Goal: Task Accomplishment & Management: Manage account settings

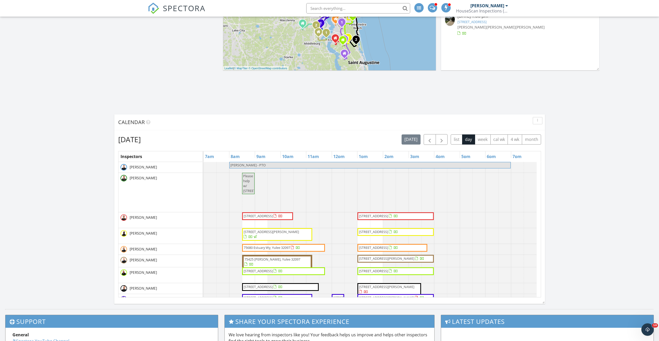
scroll to position [104, 0]
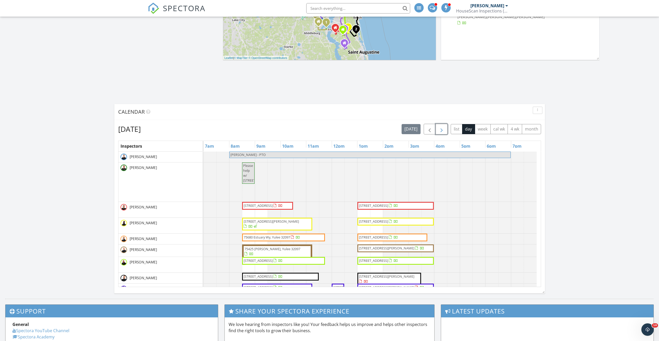
click at [444, 130] on span "button" at bounding box center [441, 129] width 6 height 6
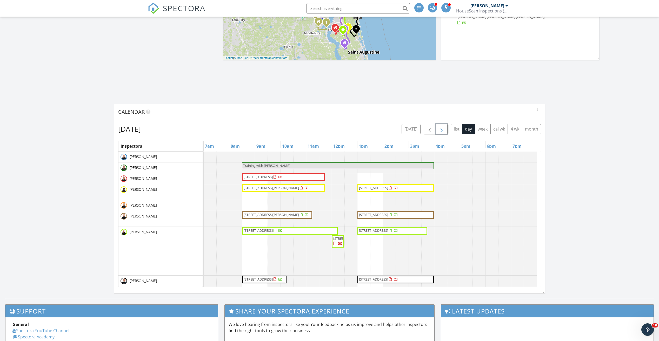
click at [444, 130] on span "button" at bounding box center [441, 129] width 6 height 6
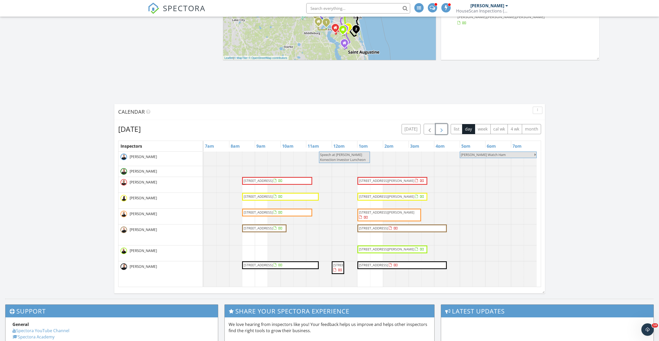
click at [444, 130] on span "button" at bounding box center [441, 129] width 6 height 6
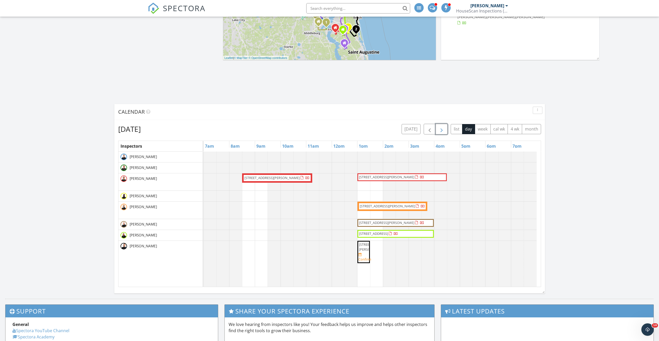
click at [444, 130] on span "button" at bounding box center [441, 129] width 6 height 6
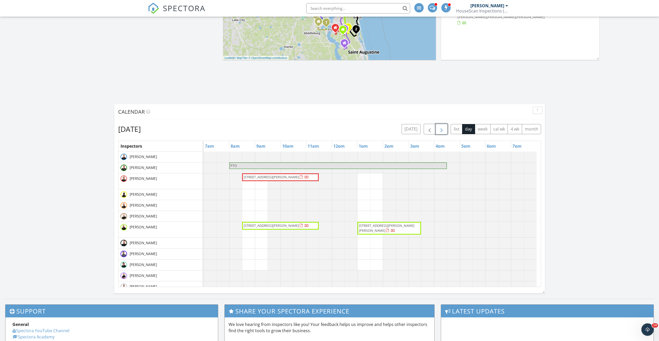
click at [441, 129] on span "button" at bounding box center [441, 129] width 6 height 6
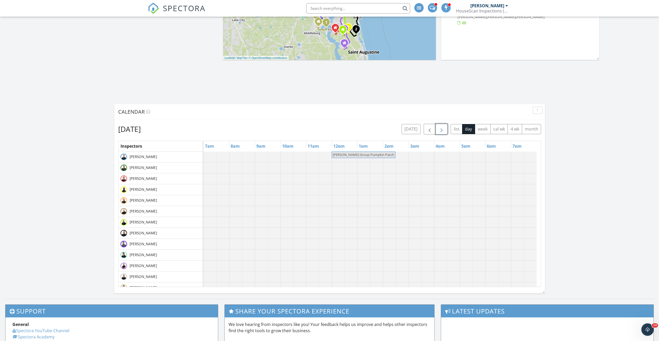
click at [441, 129] on span "button" at bounding box center [441, 129] width 6 height 6
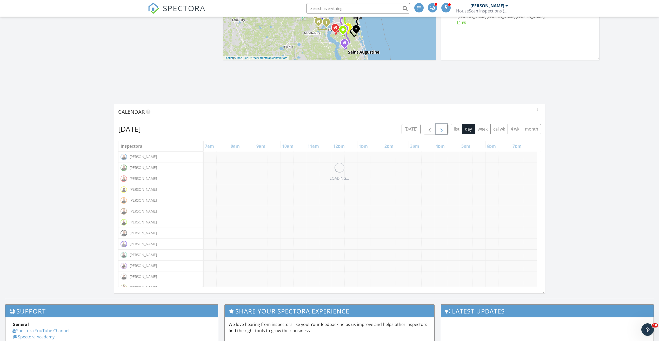
click at [441, 129] on span "button" at bounding box center [441, 129] width 6 height 6
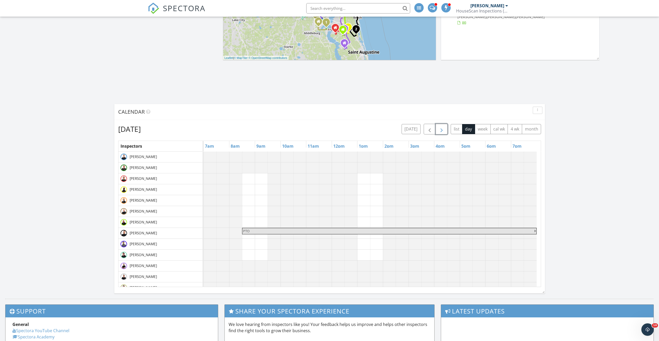
click at [441, 129] on span "button" at bounding box center [441, 129] width 6 height 6
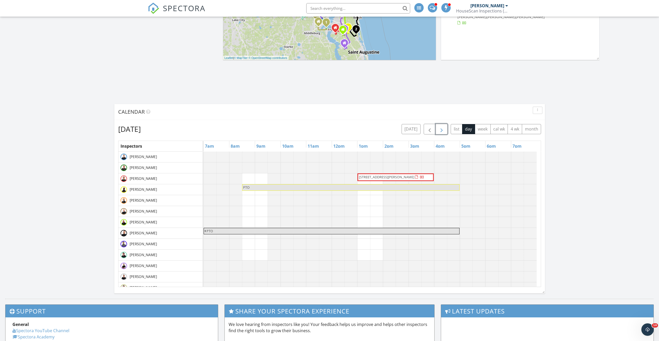
click at [441, 129] on span "button" at bounding box center [441, 129] width 6 height 6
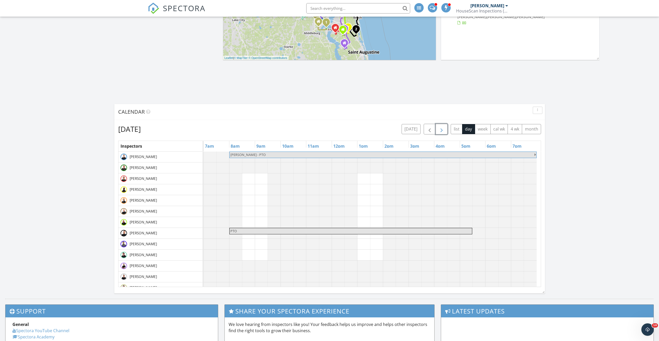
click at [441, 129] on span "button" at bounding box center [441, 129] width 6 height 6
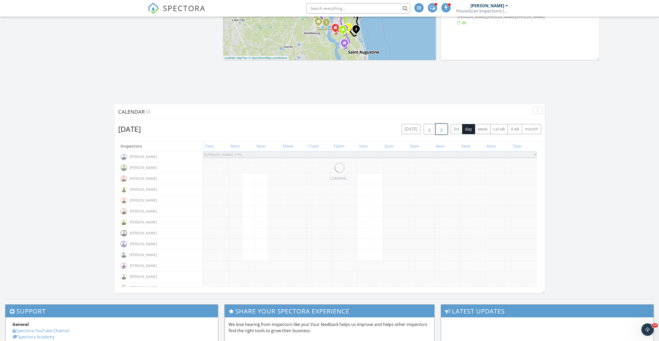
click at [441, 129] on span "button" at bounding box center [441, 129] width 6 height 6
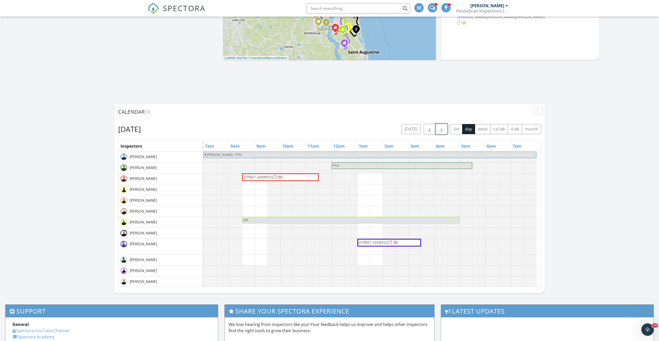
click at [441, 129] on span "button" at bounding box center [441, 129] width 6 height 6
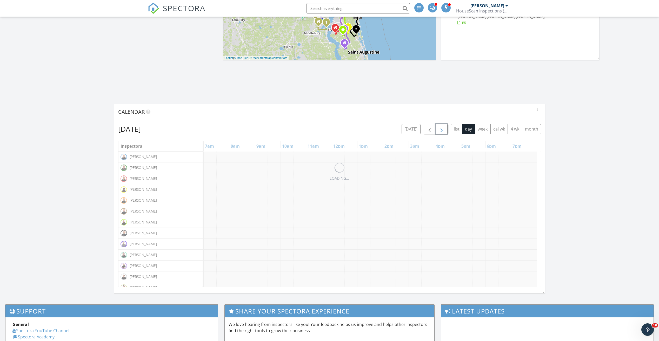
click at [441, 129] on span "button" at bounding box center [441, 129] width 6 height 6
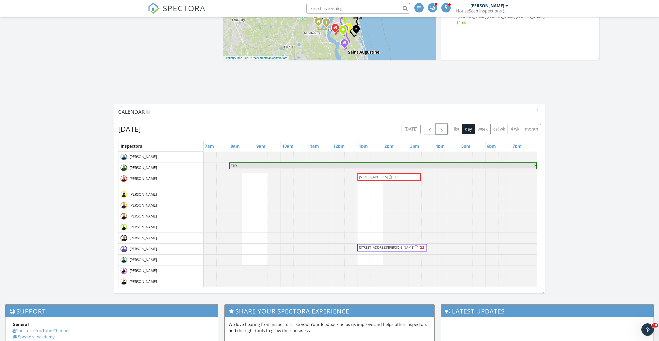
click at [441, 129] on span "button" at bounding box center [441, 129] width 6 height 6
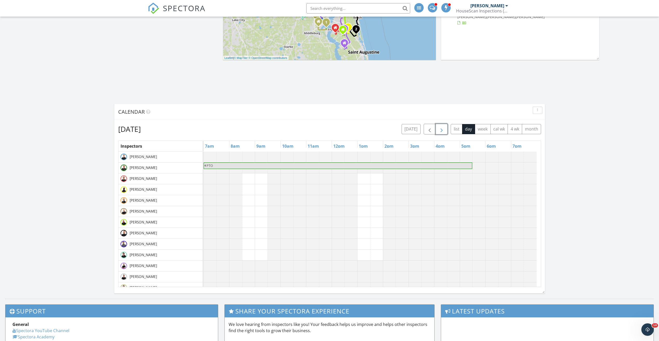
click at [441, 129] on span "button" at bounding box center [441, 129] width 6 height 6
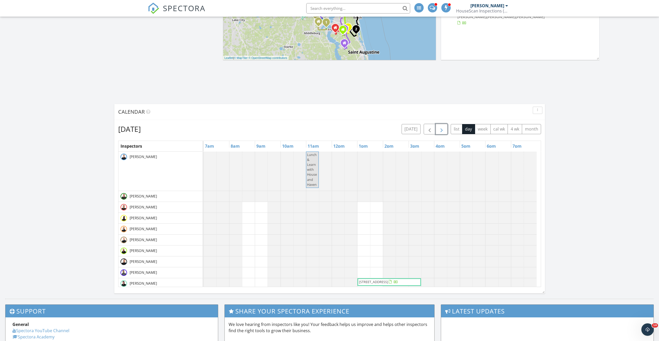
click at [441, 129] on span "button" at bounding box center [441, 129] width 6 height 6
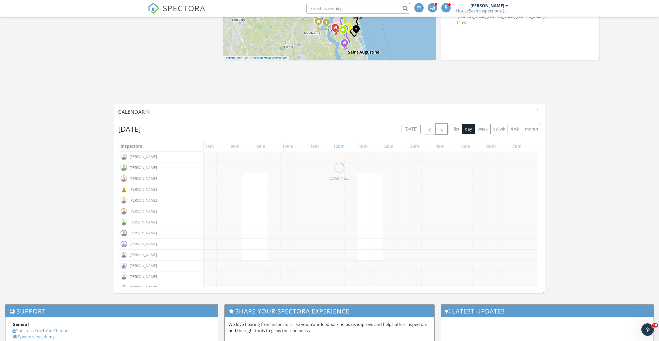
click at [441, 129] on span "button" at bounding box center [441, 129] width 6 height 6
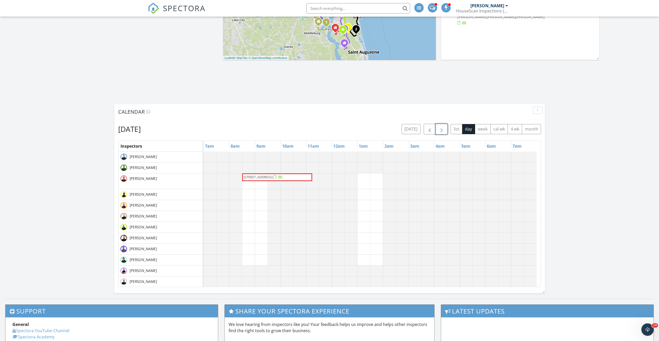
click at [441, 129] on span "button" at bounding box center [441, 129] width 6 height 6
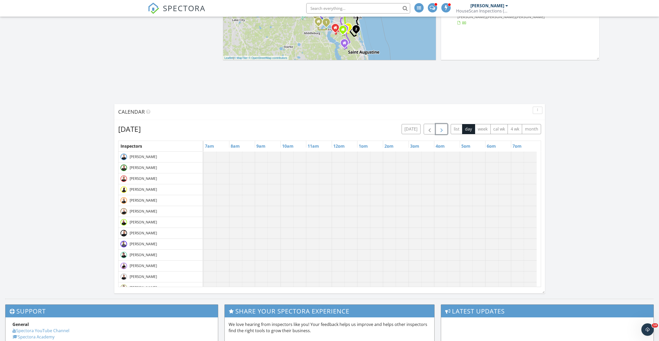
click at [441, 129] on span "button" at bounding box center [441, 129] width 6 height 6
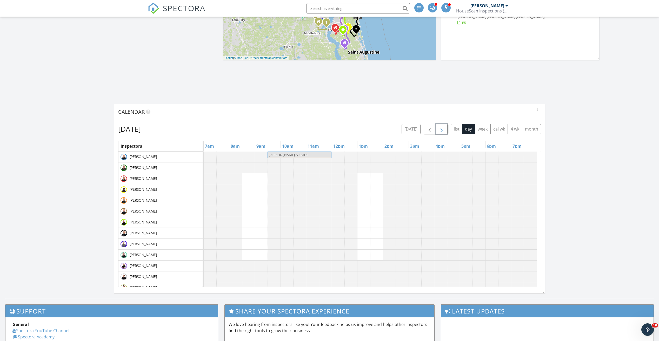
click at [441, 129] on span "button" at bounding box center [441, 129] width 6 height 6
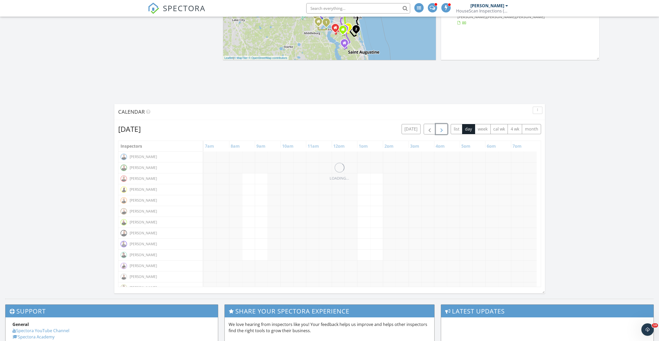
click at [441, 129] on span "button" at bounding box center [441, 129] width 6 height 6
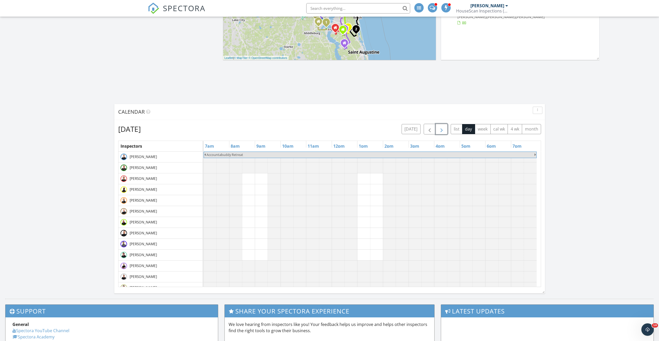
click at [441, 129] on span "button" at bounding box center [441, 129] width 6 height 6
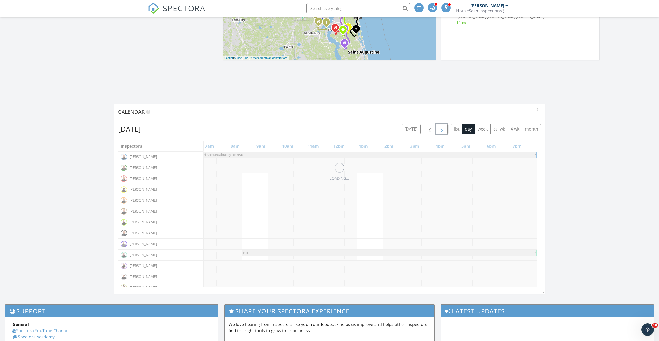
click at [441, 129] on span "button" at bounding box center [441, 129] width 6 height 6
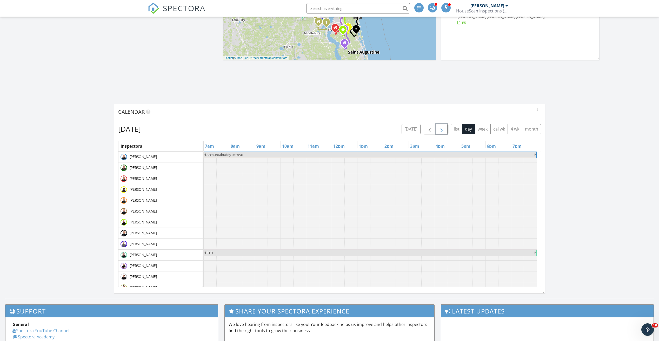
click at [441, 129] on span "button" at bounding box center [441, 129] width 6 height 6
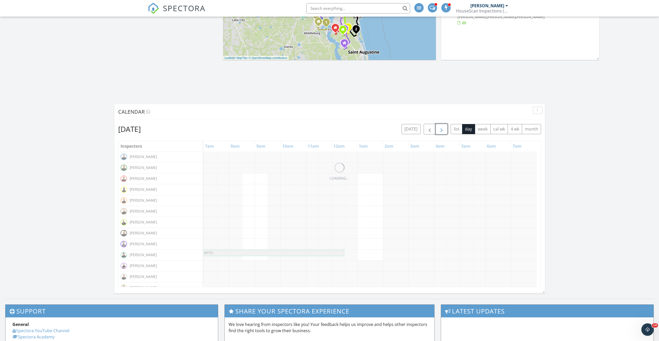
click at [441, 129] on span "button" at bounding box center [441, 129] width 6 height 6
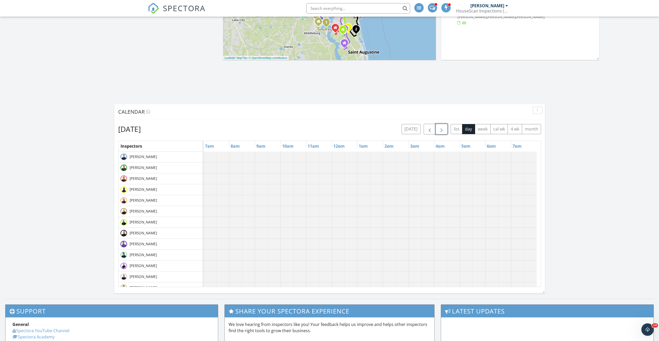
click at [441, 129] on span "button" at bounding box center [441, 129] width 6 height 6
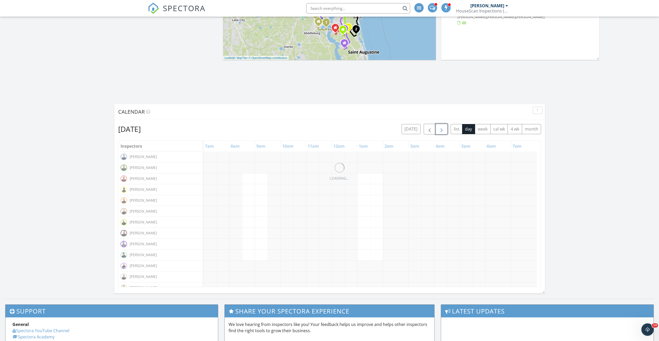
click at [441, 129] on span "button" at bounding box center [441, 129] width 6 height 6
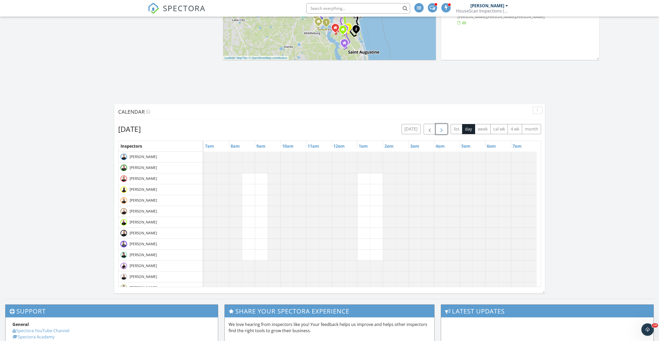
click at [441, 129] on span "button" at bounding box center [441, 129] width 6 height 6
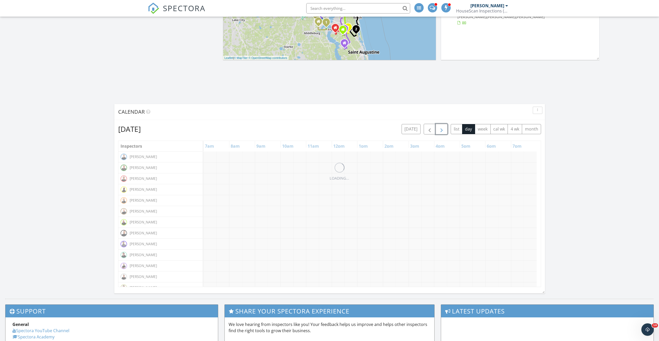
click at [441, 129] on span "button" at bounding box center [441, 129] width 6 height 6
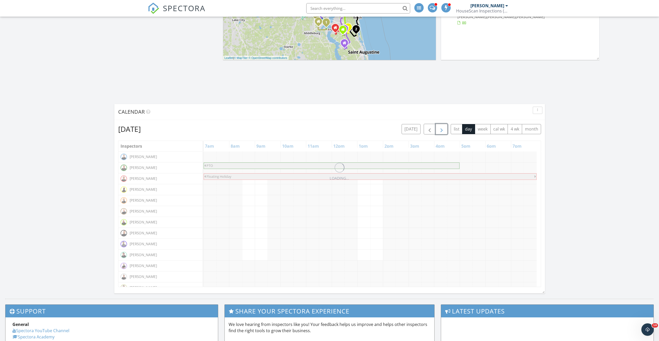
click at [441, 129] on span "button" at bounding box center [441, 129] width 6 height 6
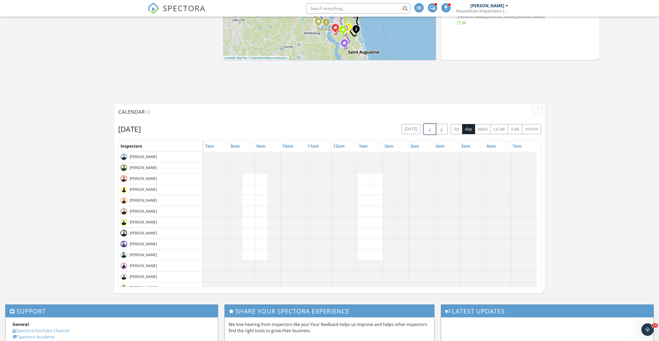
click at [432, 130] on span "button" at bounding box center [429, 129] width 6 height 6
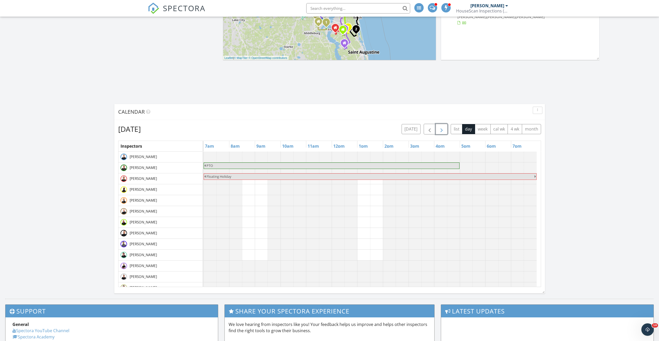
click at [439, 129] on span "button" at bounding box center [441, 129] width 6 height 6
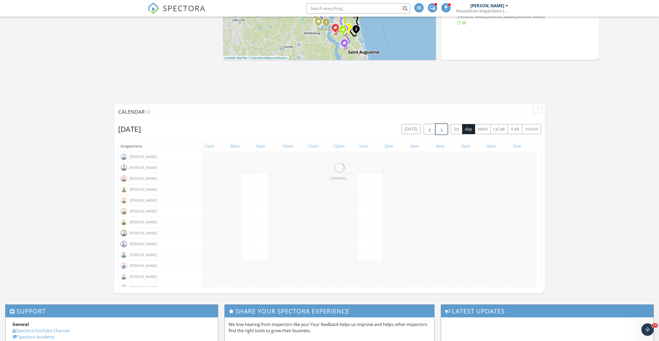
click at [439, 129] on span "button" at bounding box center [441, 129] width 6 height 6
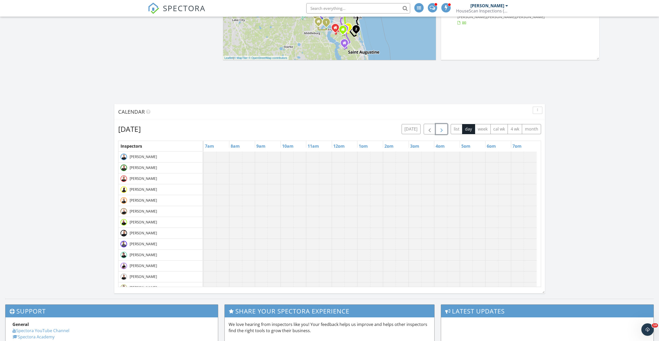
click at [439, 129] on span "button" at bounding box center [441, 129] width 6 height 6
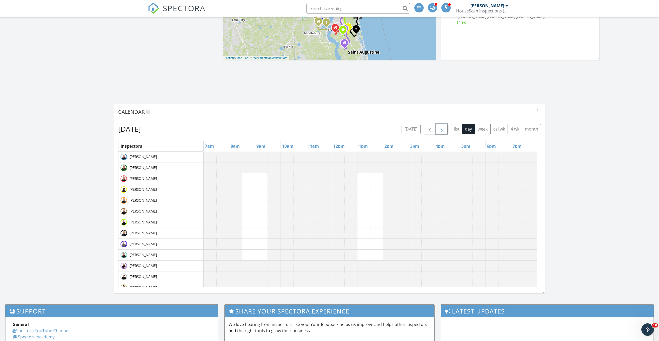
click at [439, 129] on span "button" at bounding box center [441, 129] width 6 height 6
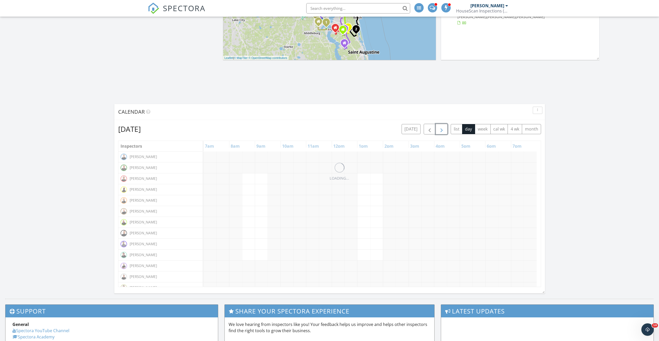
click at [439, 129] on span "button" at bounding box center [441, 129] width 6 height 6
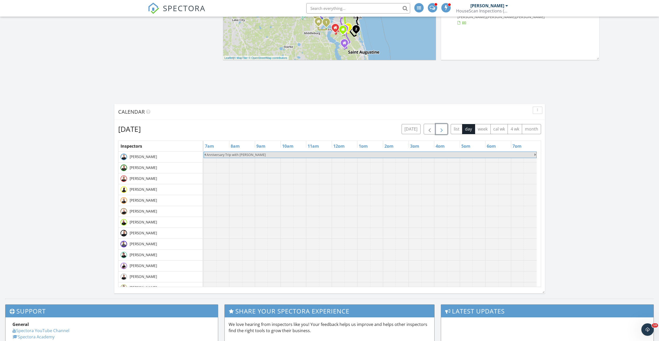
click at [439, 129] on span "button" at bounding box center [441, 129] width 6 height 6
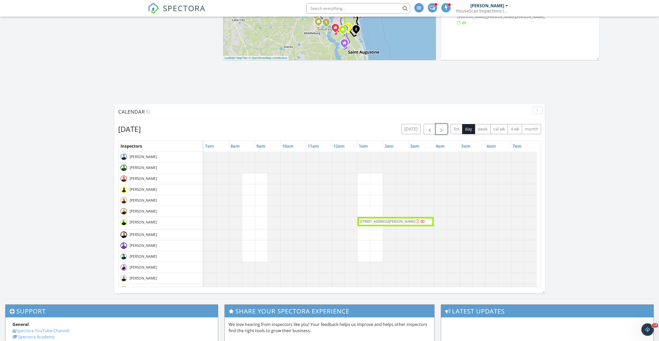
click at [443, 129] on span "button" at bounding box center [441, 129] width 6 height 6
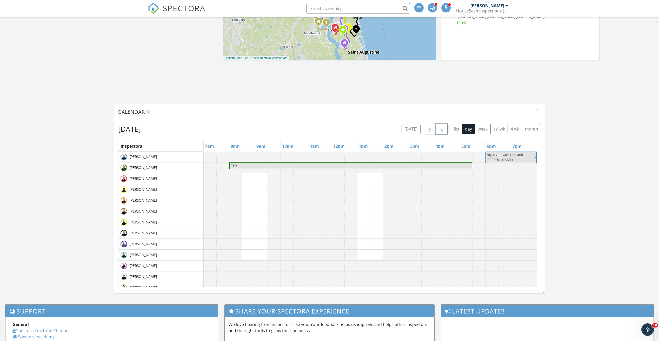
click at [443, 129] on span "button" at bounding box center [441, 129] width 6 height 6
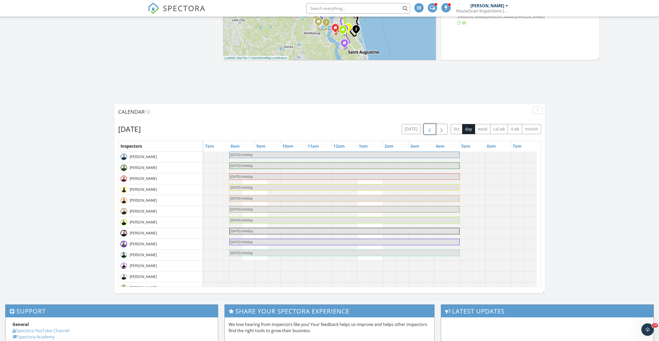
click at [433, 130] on button "button" at bounding box center [429, 129] width 12 height 11
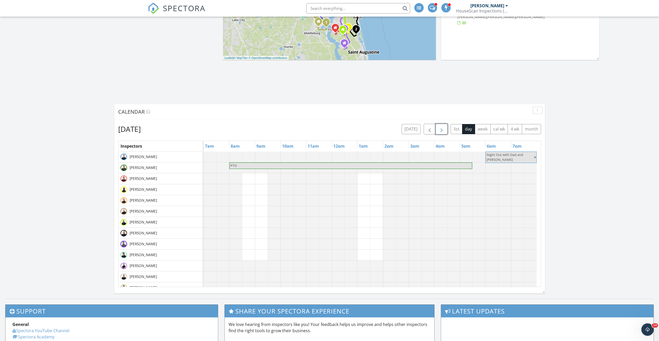
click at [439, 129] on span "button" at bounding box center [441, 129] width 6 height 6
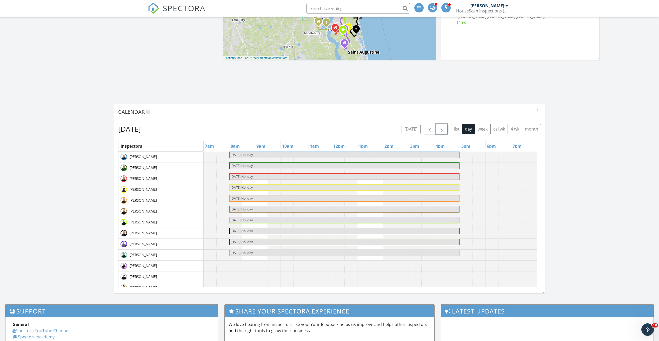
click at [439, 129] on span "button" at bounding box center [441, 129] width 6 height 6
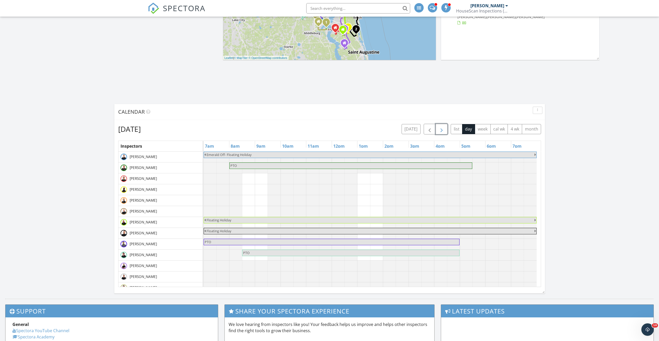
click at [438, 130] on span "button" at bounding box center [441, 129] width 6 height 6
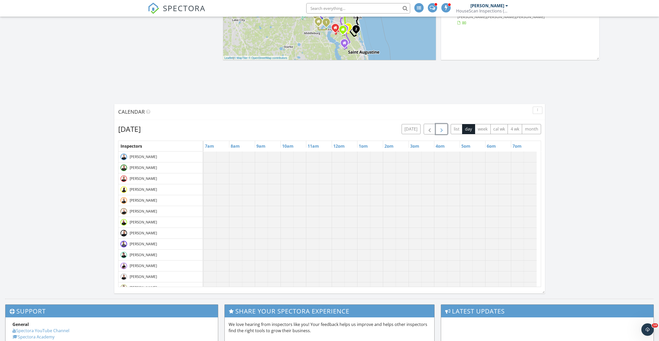
click at [438, 130] on span "button" at bounding box center [441, 129] width 6 height 6
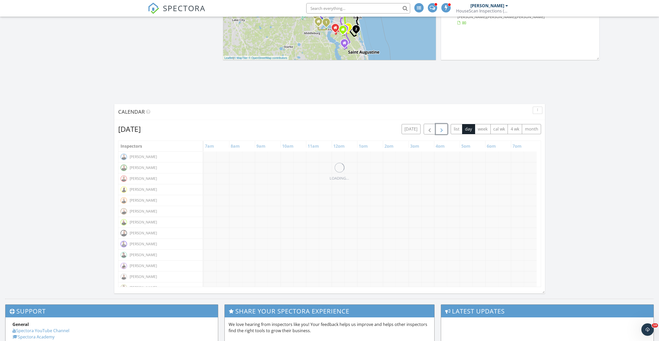
click at [438, 130] on span "button" at bounding box center [441, 129] width 6 height 6
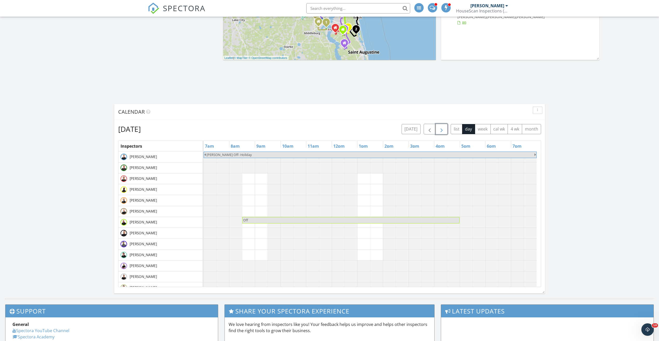
click at [438, 130] on span "button" at bounding box center [441, 129] width 6 height 6
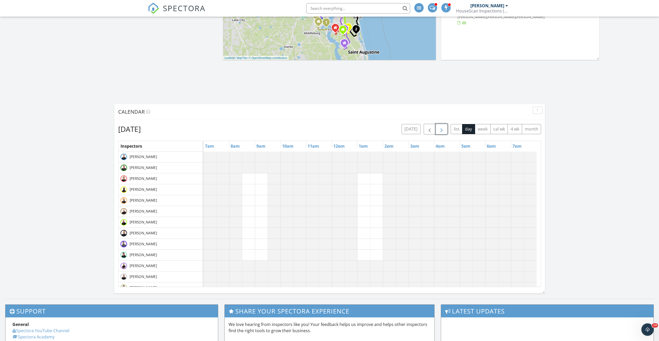
click at [438, 130] on span "button" at bounding box center [441, 129] width 6 height 6
click at [419, 129] on button "today" at bounding box center [410, 129] width 19 height 10
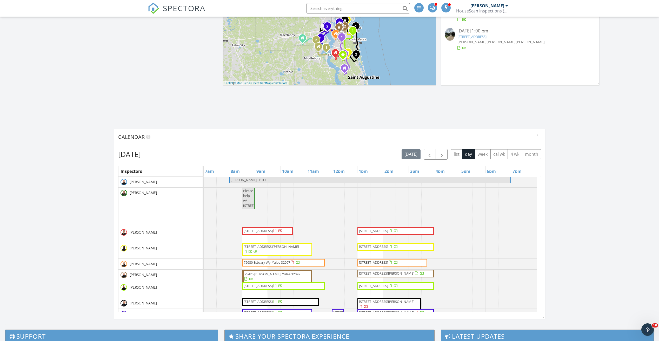
scroll to position [26, 0]
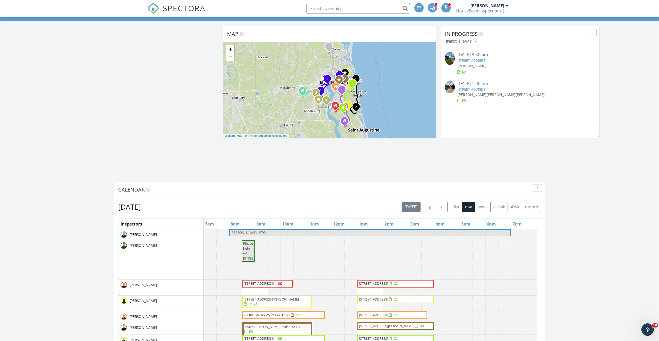
click at [191, 12] on span "SPECTORA" at bounding box center [184, 8] width 43 height 11
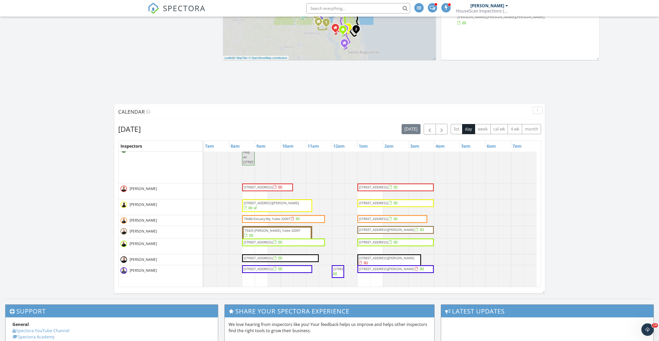
scroll to position [52, 0]
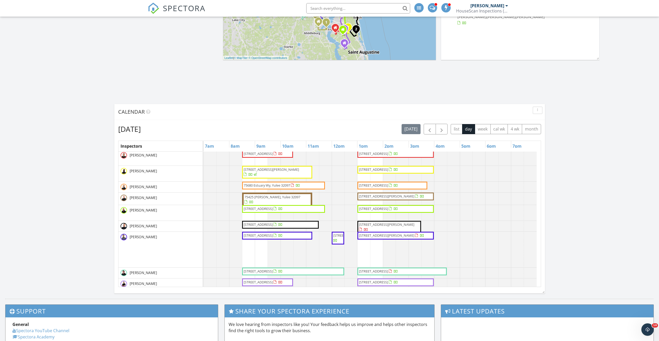
click at [388, 210] on span "[STREET_ADDRESS]" at bounding box center [373, 208] width 29 height 5
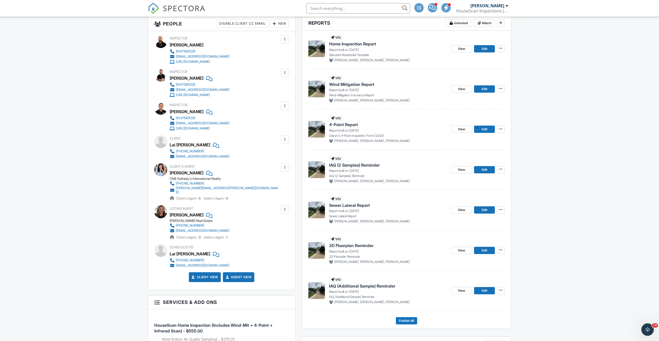
scroll to position [128, 0]
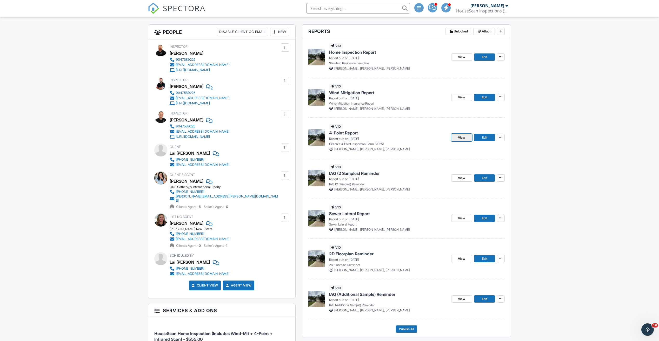
click at [461, 140] on span "View" at bounding box center [461, 137] width 7 height 5
click at [458, 140] on span "View" at bounding box center [461, 137] width 7 height 5
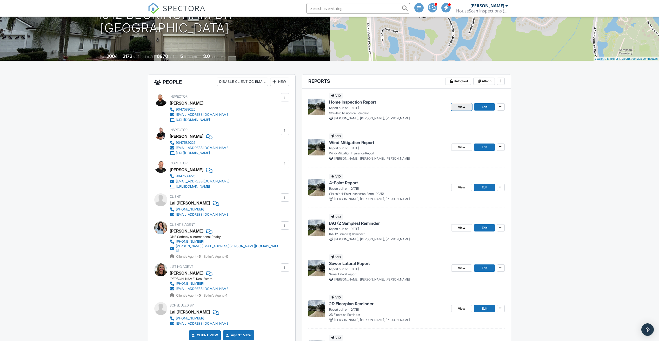
click at [456, 107] on link "View" at bounding box center [461, 106] width 21 height 7
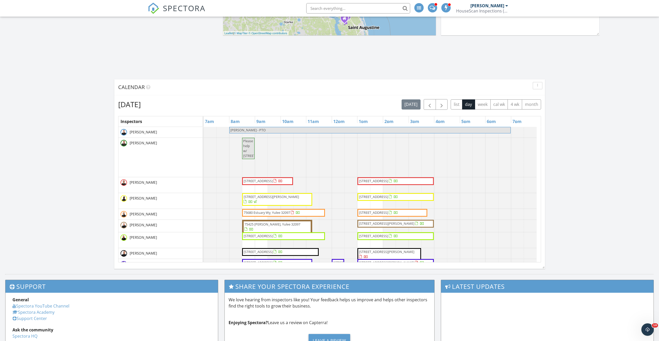
scroll to position [182, 0]
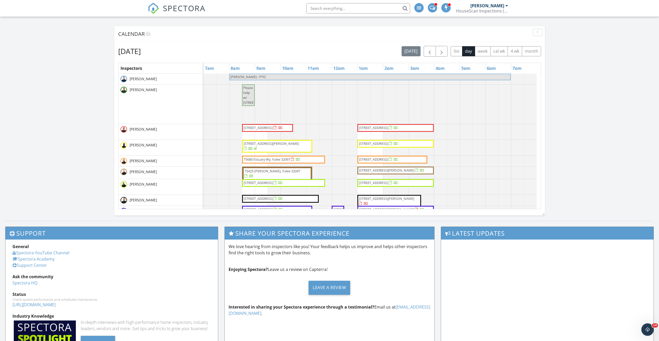
click at [273, 183] on span "[STREET_ADDRESS]" at bounding box center [258, 182] width 29 height 5
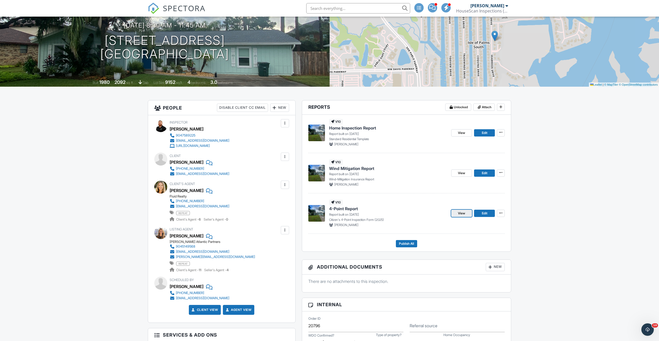
click at [457, 214] on link "View" at bounding box center [461, 213] width 21 height 7
click at [464, 211] on span "View" at bounding box center [461, 213] width 7 height 5
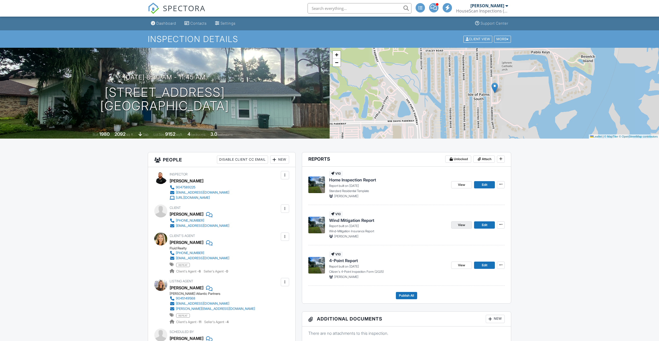
scroll to position [52, 0]
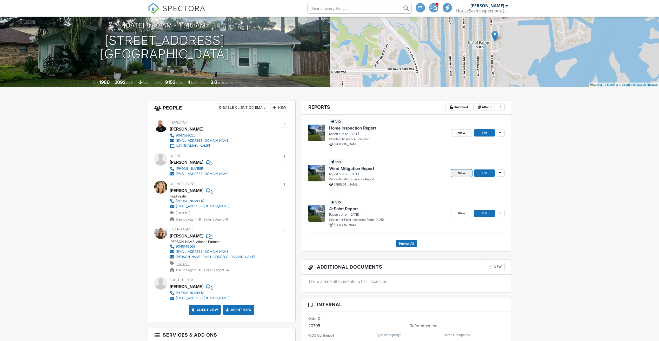
click at [458, 176] on link "View" at bounding box center [461, 173] width 21 height 7
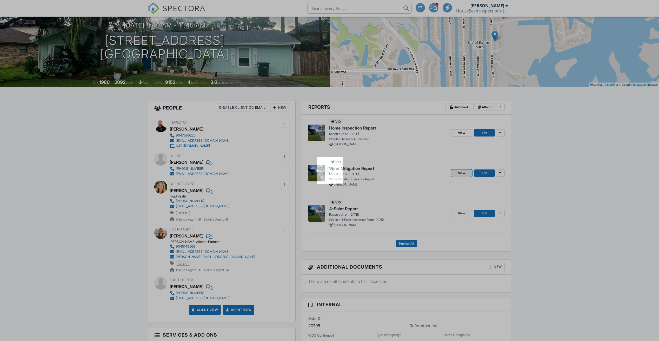
scroll to position [0, 0]
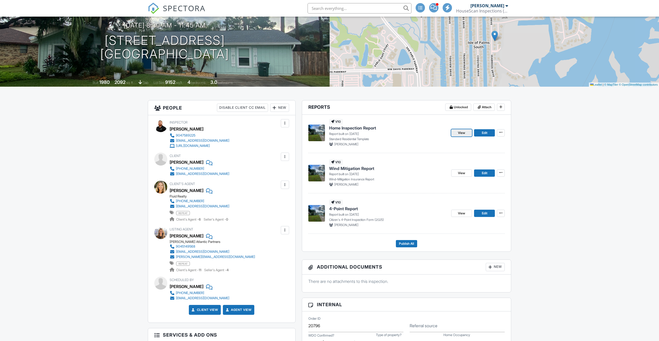
click at [455, 132] on link "View" at bounding box center [461, 132] width 21 height 7
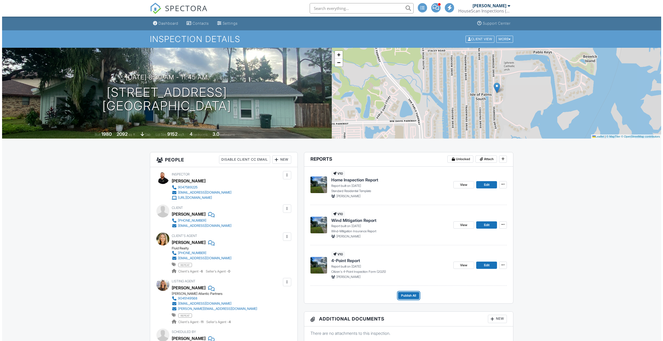
scroll to position [104, 0]
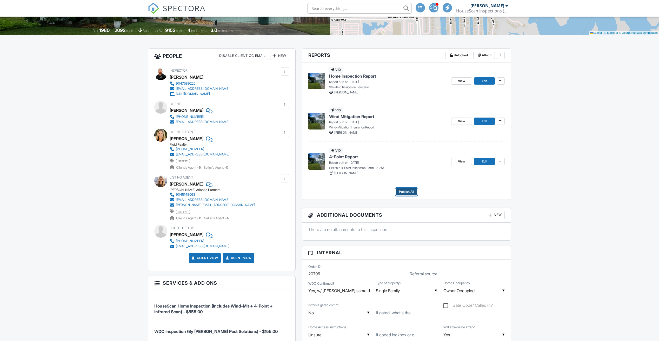
drag, startPoint x: 0, startPoint y: 0, endPoint x: 408, endPoint y: 193, distance: 451.9
click at [408, 193] on span "Publish All" at bounding box center [406, 191] width 15 height 5
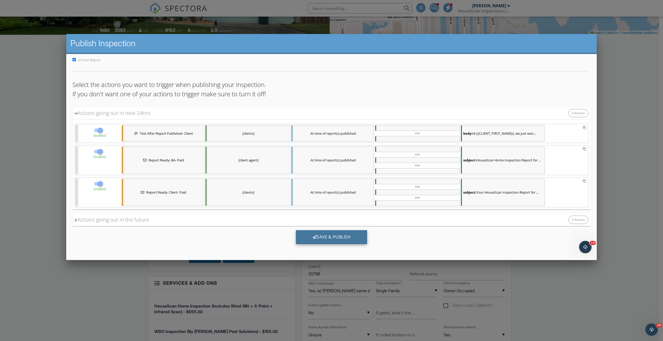
scroll to position [0, 0]
click at [331, 234] on div "Save & Publish" at bounding box center [331, 237] width 71 height 14
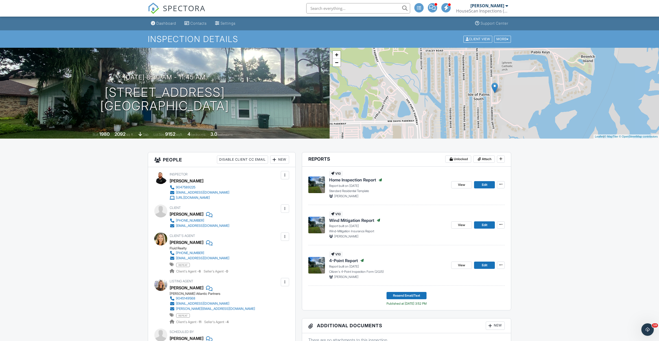
click at [332, 11] on input "text" at bounding box center [358, 8] width 104 height 10
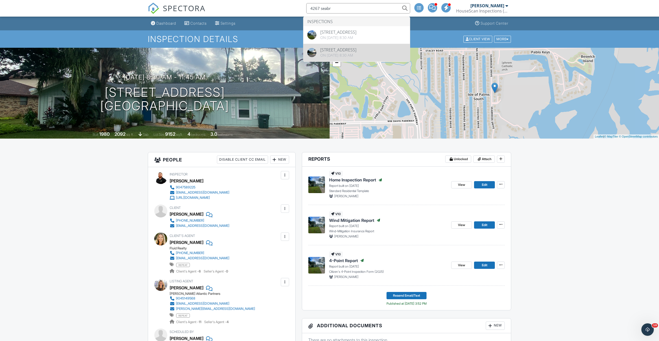
type input "4267 seabr"
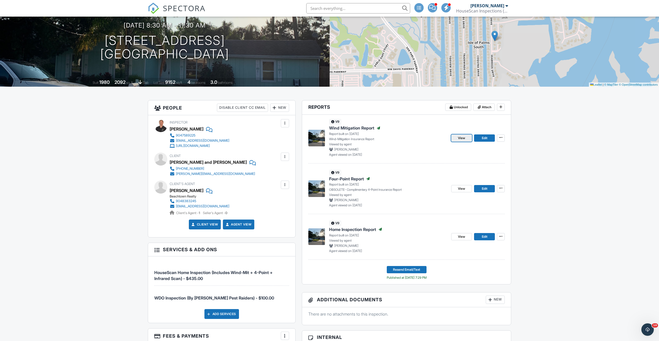
click at [462, 138] on span "View" at bounding box center [461, 138] width 7 height 5
click at [460, 237] on span "View" at bounding box center [461, 236] width 7 height 5
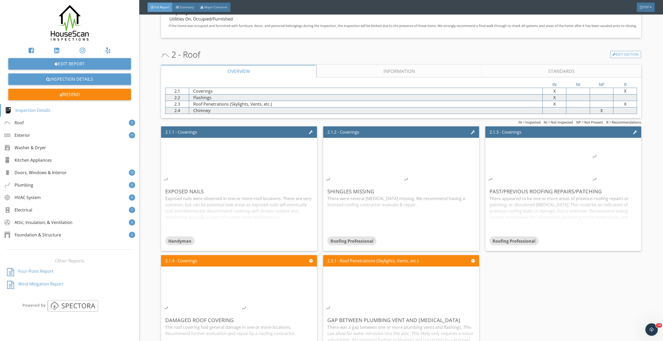
scroll to position [415, 0]
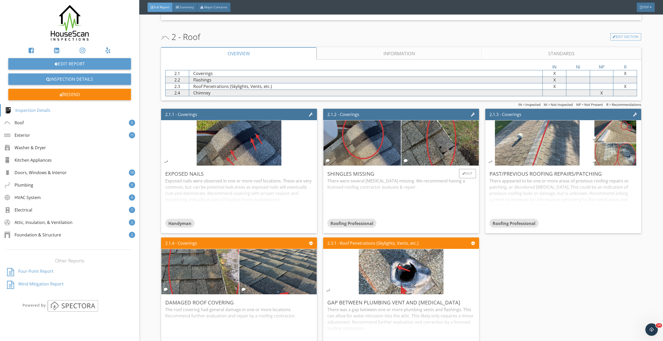
click at [401, 200] on div "There were several shingles missing. We recommend having a licensed roofing con…" at bounding box center [400, 198] width 147 height 41
click at [436, 60] on link "Information" at bounding box center [398, 53] width 165 height 12
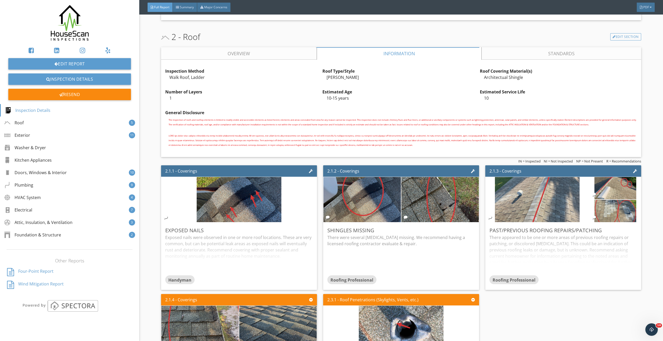
click at [244, 57] on link "Overview" at bounding box center [239, 53] width 156 height 12
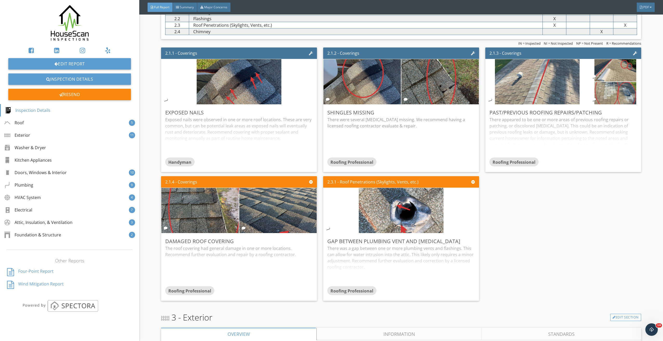
scroll to position [493, 0]
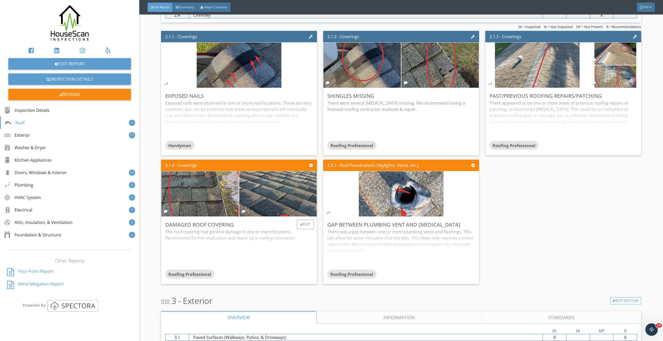
click at [271, 258] on div "The roof covering had general damage in one or more locations. Recommend furthe…" at bounding box center [238, 249] width 147 height 41
click at [375, 254] on div "There was a gap between one or more plumbing vents and flashings. This can allo…" at bounding box center [400, 249] width 147 height 41
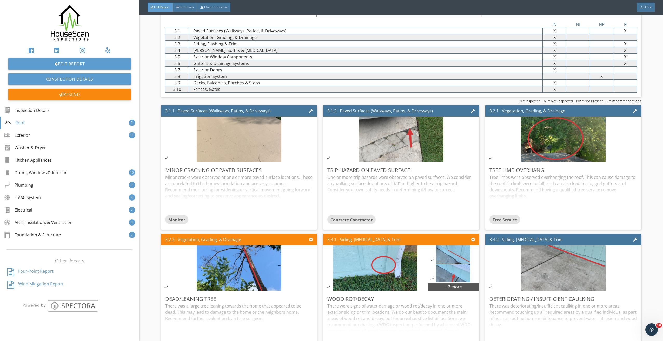
scroll to position [805, 0]
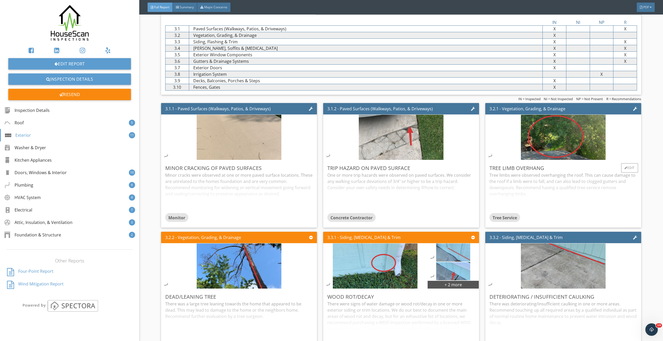
click at [537, 190] on div "Tree limbs were observed overhanging the roof. This can cause damage to the roo…" at bounding box center [562, 192] width 147 height 41
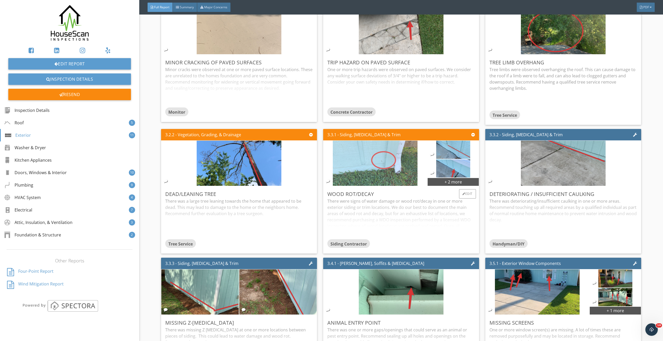
scroll to position [935, 0]
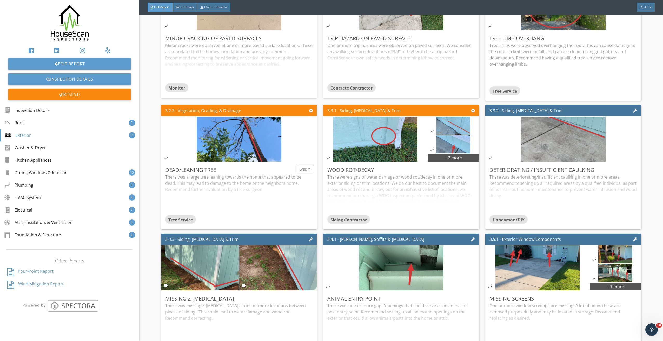
click at [235, 189] on div "There was a large tree leaning towards the home that appeared to be dead. This …" at bounding box center [238, 194] width 147 height 41
click at [399, 188] on div "There were signs of water damage or wood rot/decay in one or more exterior sidi…" at bounding box center [400, 194] width 147 height 41
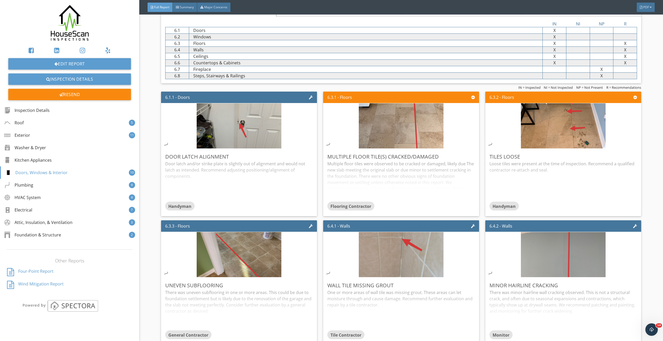
scroll to position [1636, 0]
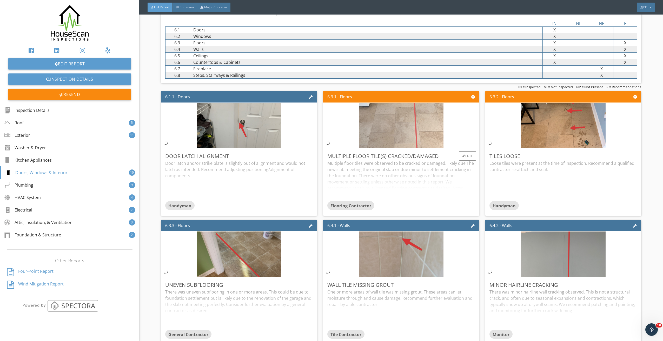
click at [393, 125] on img at bounding box center [401, 125] width 85 height 113
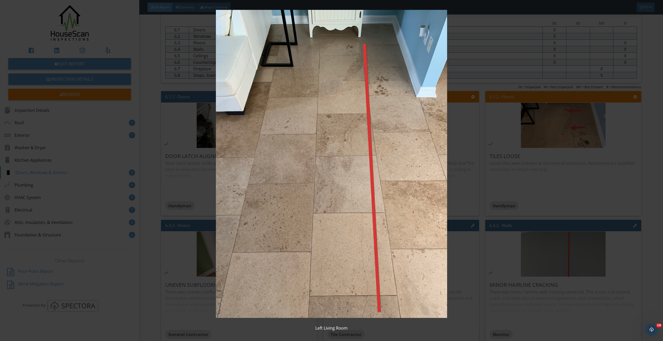
click at [515, 161] on img at bounding box center [331, 164] width 614 height 308
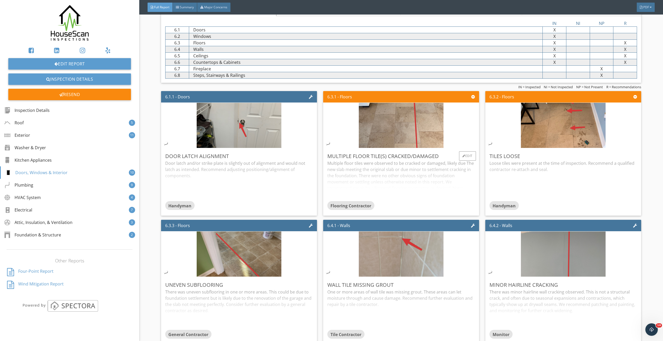
click at [420, 173] on div "Multiple floor tiles were observed to be cracked or damaged, likely due The new…" at bounding box center [400, 180] width 147 height 41
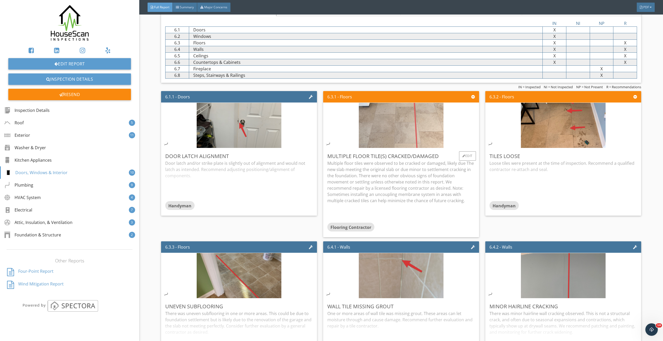
click at [400, 146] on img at bounding box center [401, 125] width 85 height 113
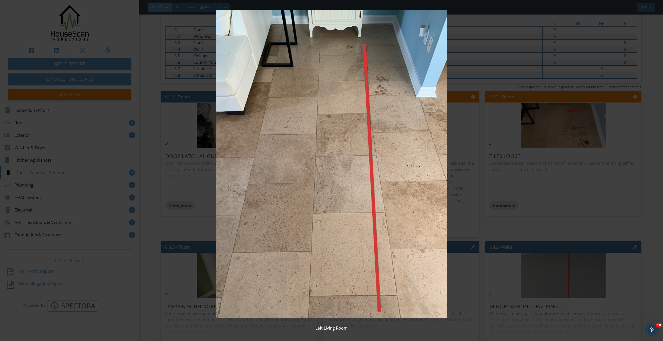
click at [527, 195] on img at bounding box center [331, 164] width 614 height 308
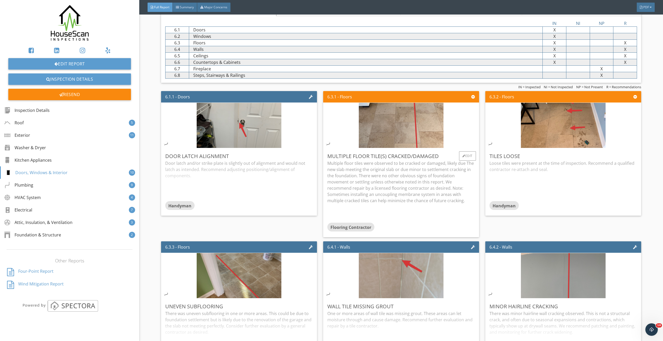
click at [439, 177] on p "Multiple floor tiles were observed to be cracked or damaged, likely due The new…" at bounding box center [400, 182] width 147 height 44
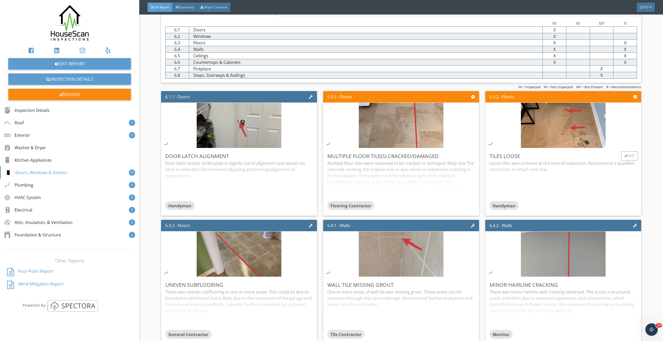
click at [533, 181] on div "Loose tiles were present at the time of inspection. Recommend a qualified contr…" at bounding box center [562, 180] width 147 height 41
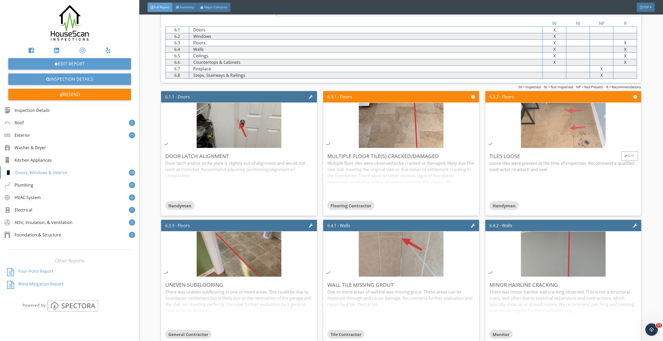
click at [541, 143] on img at bounding box center [563, 125] width 85 height 113
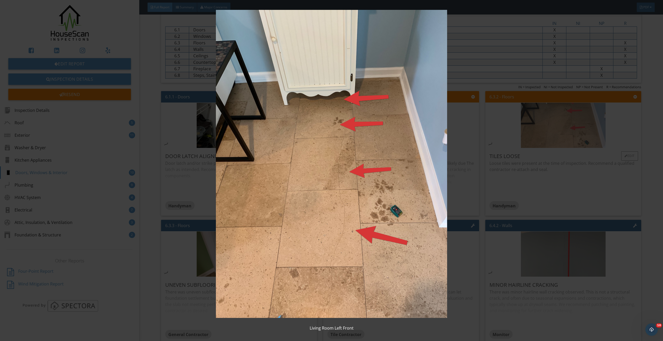
click at [541, 143] on img at bounding box center [331, 164] width 614 height 308
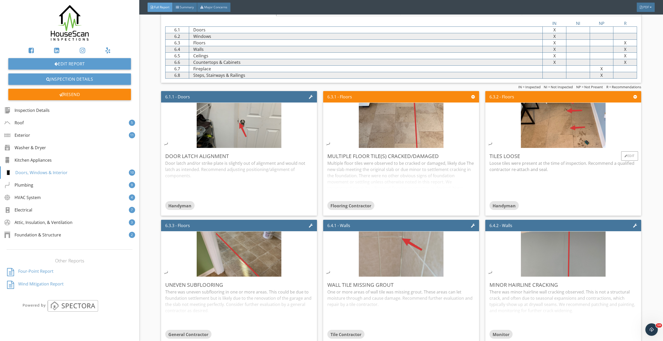
click at [541, 171] on p "Loose tiles were present at the time of inspection. Recommend a qualified contr…" at bounding box center [562, 166] width 147 height 12
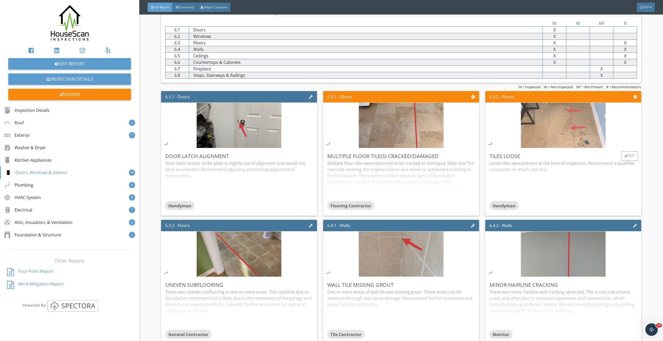
click at [545, 144] on img at bounding box center [563, 125] width 85 height 113
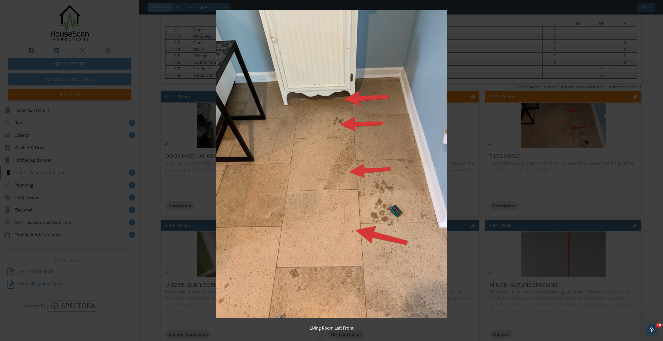
click at [557, 176] on img at bounding box center [331, 164] width 614 height 308
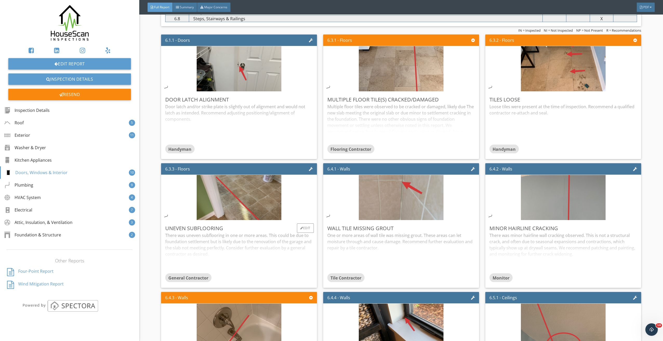
scroll to position [1714, 0]
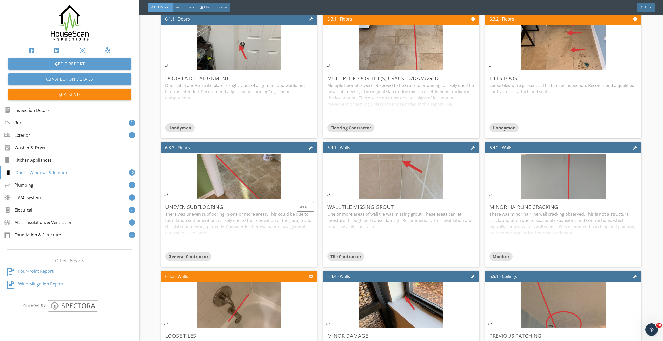
click at [234, 230] on div "There was uneven subflooring in one or more areas. This could be due to foundat…" at bounding box center [238, 231] width 147 height 41
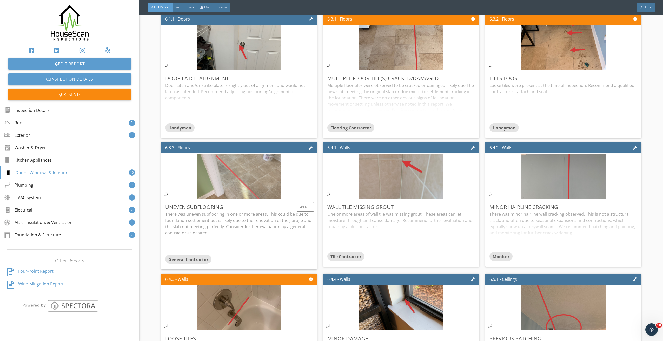
click at [237, 199] on img at bounding box center [239, 176] width 85 height 113
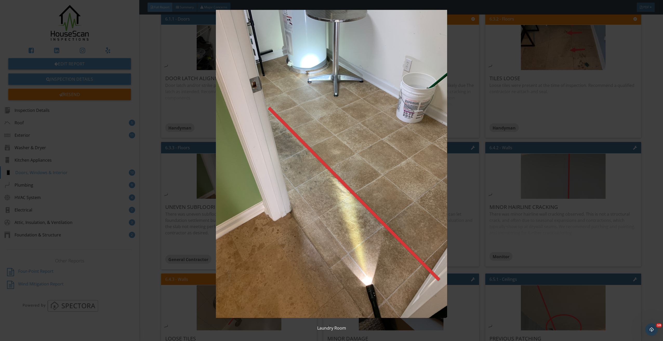
click at [460, 195] on img at bounding box center [331, 164] width 614 height 308
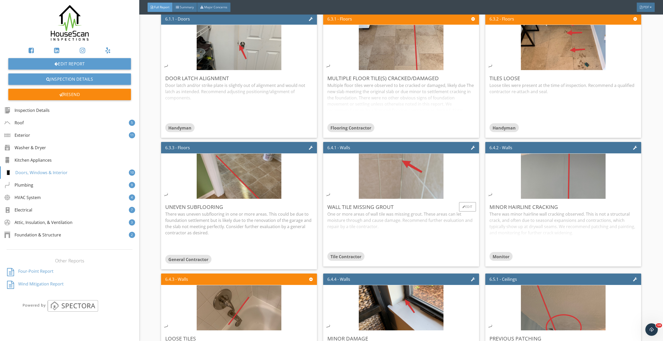
click at [359, 227] on div "One or more areas of wall tile was missing grout. These areas can let moisture …" at bounding box center [400, 231] width 147 height 41
click at [509, 211] on div "Minor Hairline Cracking" at bounding box center [562, 207] width 147 height 8
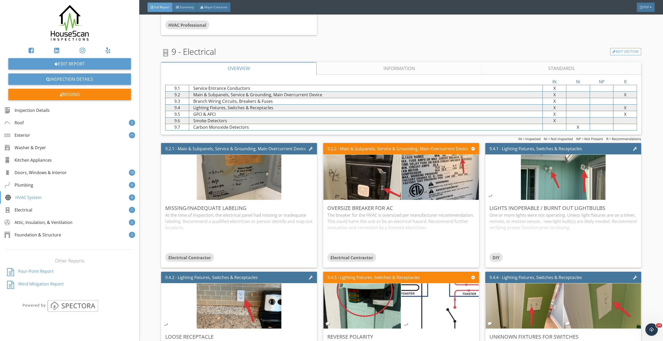
scroll to position [3064, 0]
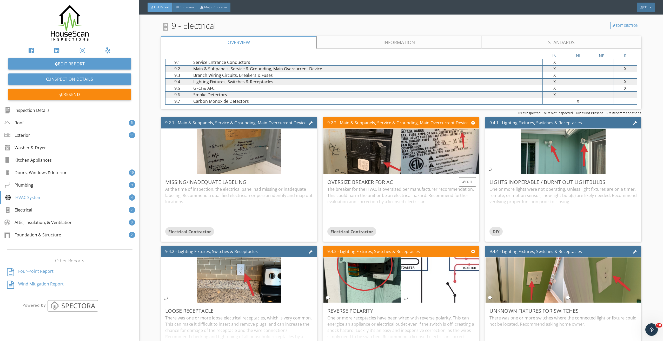
click at [383, 207] on div "The breaker for the HVAC is oversized per manufacturer recommendation. This cou…" at bounding box center [400, 206] width 147 height 41
click at [390, 205] on p "The breaker for the HVAC is oversized per manufacturer recommendation. This cou…" at bounding box center [400, 195] width 147 height 19
click at [390, 206] on div "The breaker for the HVAC is oversized per manufacturer recommendation. This cou…" at bounding box center [400, 206] width 147 height 41
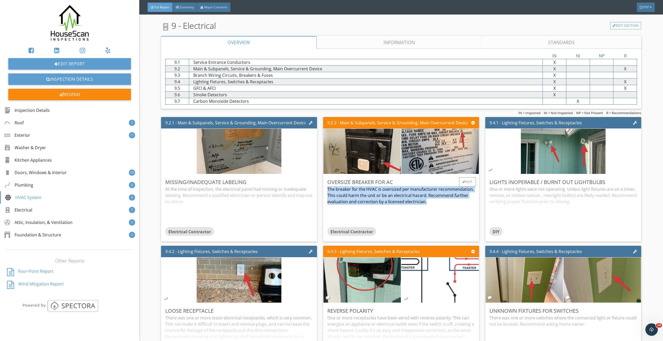
click at [390, 205] on p "The breaker for the HVAC is oversized per manufacturer recommendation. This cou…" at bounding box center [400, 195] width 147 height 19
drag, startPoint x: 390, startPoint y: 206, endPoint x: 429, endPoint y: 221, distance: 41.6
click at [429, 221] on div "The breaker for the HVAC is oversized per manufacturer recommendation. This cou…" at bounding box center [400, 206] width 147 height 41
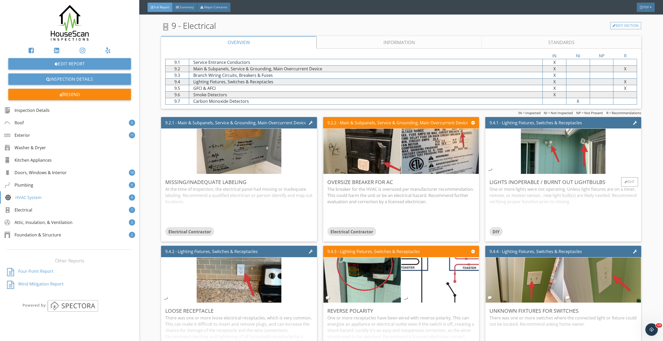
click at [535, 205] on div "One or more lights were not operating. Unless light fixtures are on a timer, re…" at bounding box center [562, 206] width 147 height 41
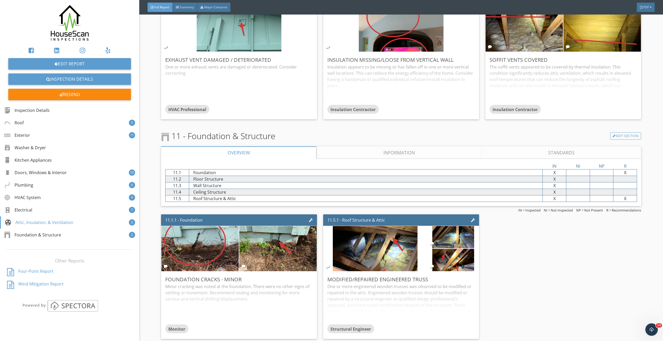
scroll to position [3671, 0]
click at [390, 289] on div "One or more engineered wooden trusses was observed to be modified or repaired i…" at bounding box center [400, 304] width 147 height 41
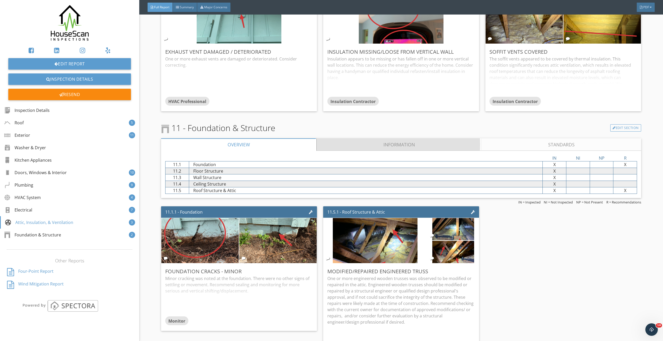
click at [388, 151] on link "Information" at bounding box center [398, 144] width 165 height 12
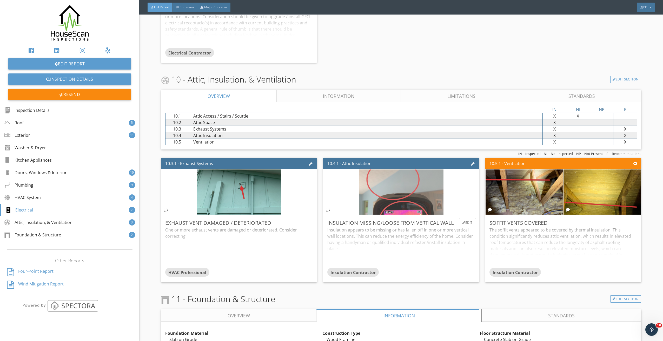
scroll to position [3496, 0]
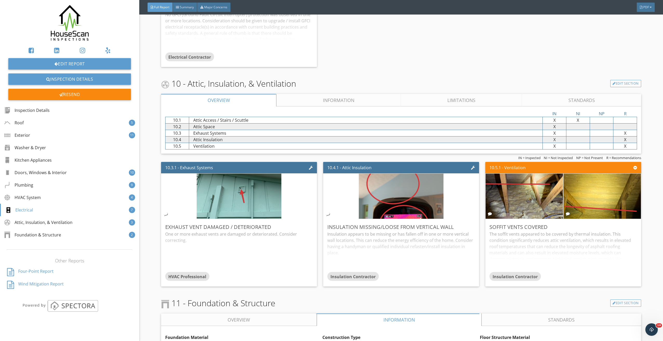
click at [362, 106] on link "Information" at bounding box center [338, 100] width 124 height 12
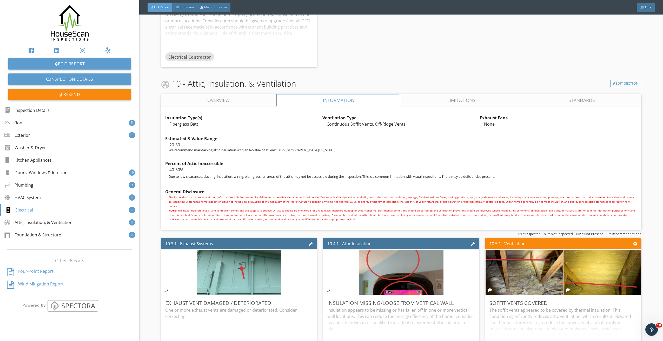
click at [423, 106] on link "Limitations" at bounding box center [461, 100] width 121 height 12
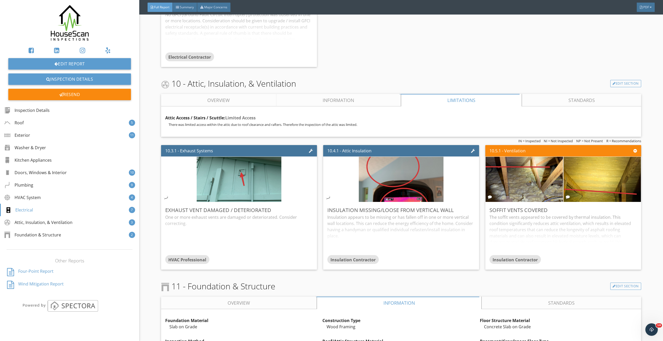
click at [546, 102] on link "Standards" at bounding box center [581, 100] width 119 height 12
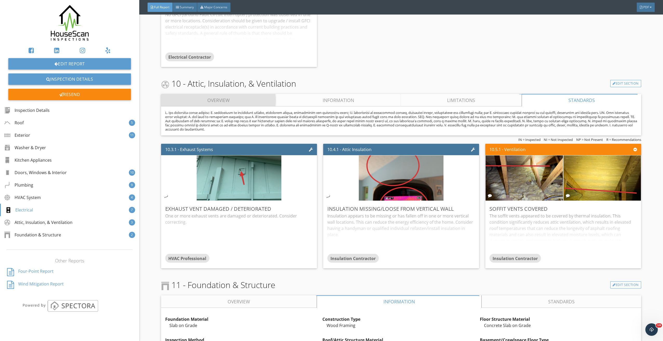
click at [239, 106] on link "Overview" at bounding box center [218, 100] width 115 height 12
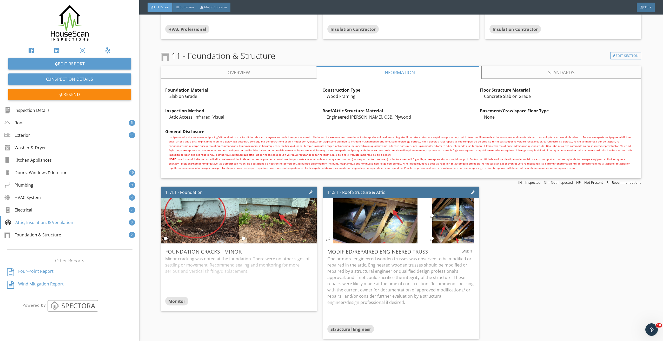
click at [392, 278] on p "One or more engineered wooden trusses was observed to be modified or repaired i…" at bounding box center [400, 281] width 147 height 50
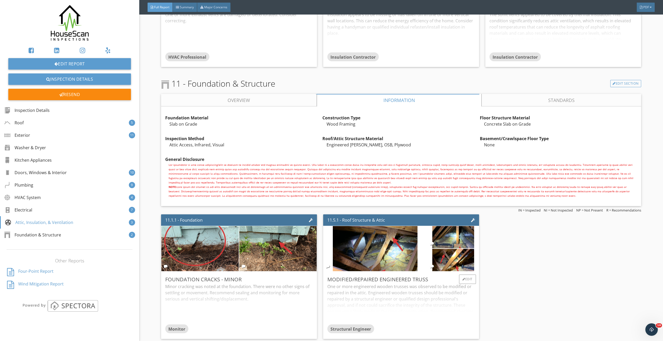
click at [389, 284] on div "One or more engineered wooden trusses was observed to be modified or repaired i…" at bounding box center [400, 304] width 147 height 41
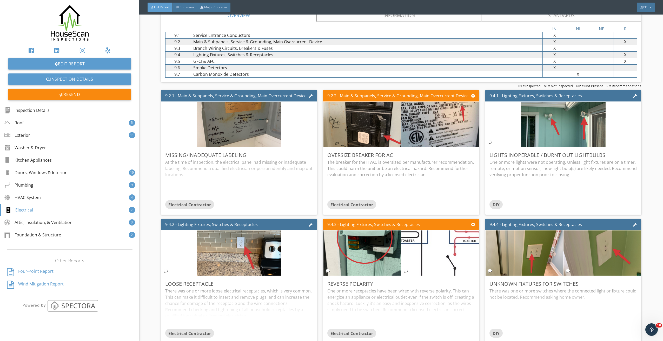
scroll to position [3024, 0]
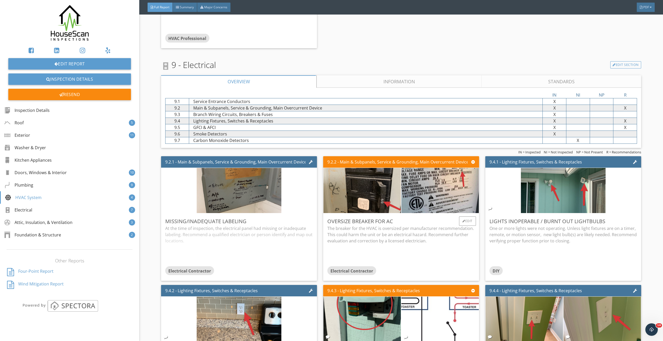
click at [377, 244] on p "The breaker for the HVAC is oversized per manufacturer recommendation. This cou…" at bounding box center [400, 234] width 147 height 19
click at [78, 26] on img at bounding box center [70, 23] width 50 height 38
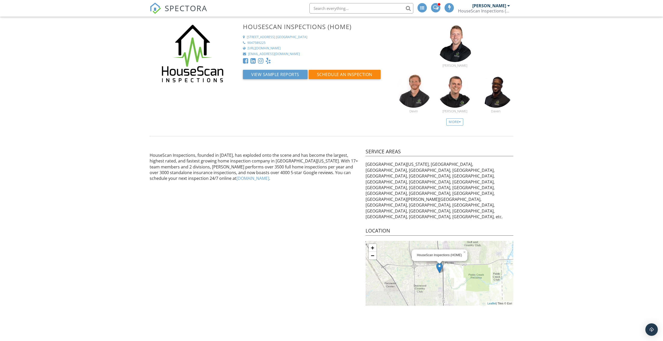
click at [182, 12] on span "SPECTORA" at bounding box center [186, 8] width 43 height 11
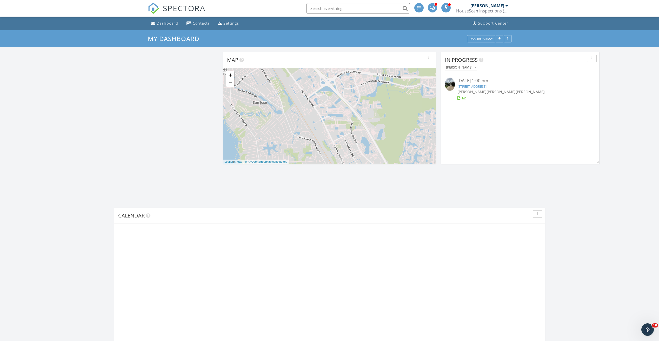
scroll to position [364, 667]
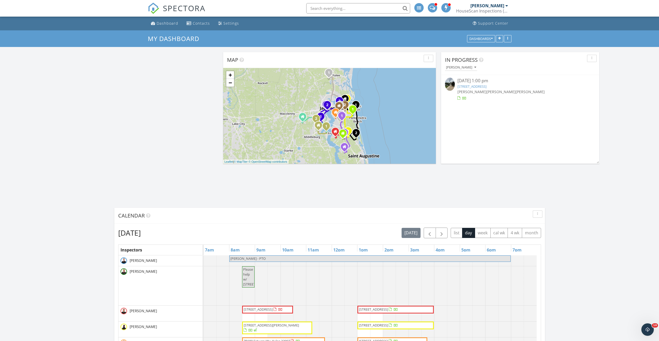
click at [327, 9] on input "text" at bounding box center [358, 8] width 104 height 10
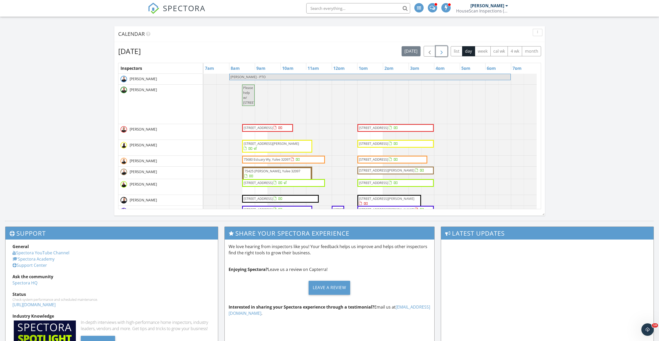
click at [444, 56] on button "button" at bounding box center [441, 51] width 12 height 11
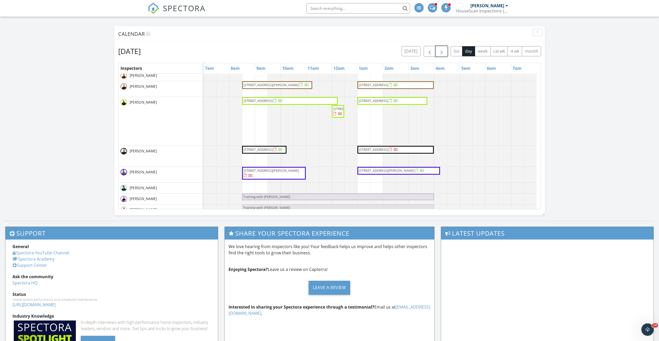
scroll to position [76, 0]
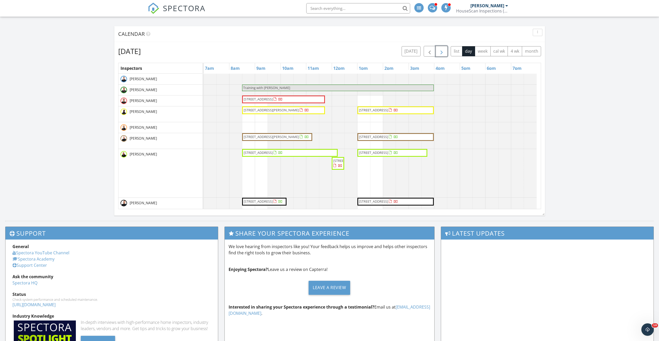
click at [442, 55] on span "button" at bounding box center [441, 51] width 6 height 6
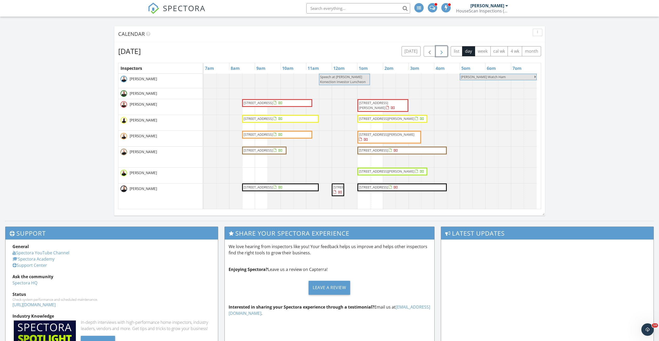
click at [442, 55] on span "button" at bounding box center [441, 51] width 6 height 6
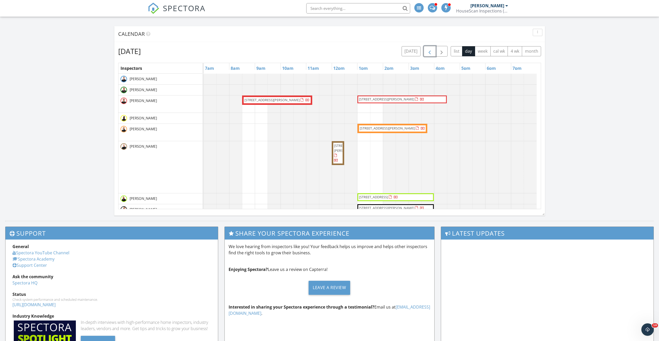
click at [426, 54] on span "button" at bounding box center [429, 51] width 6 height 6
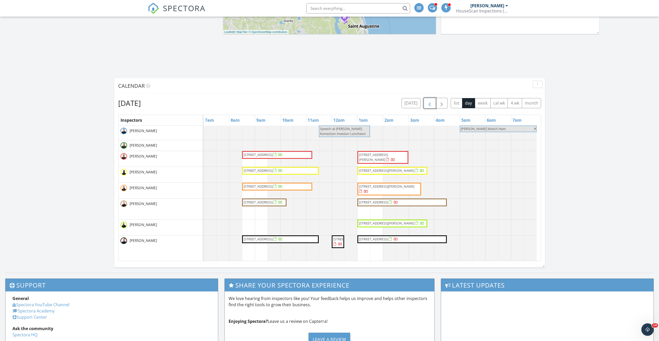
click at [427, 104] on span "button" at bounding box center [429, 103] width 6 height 6
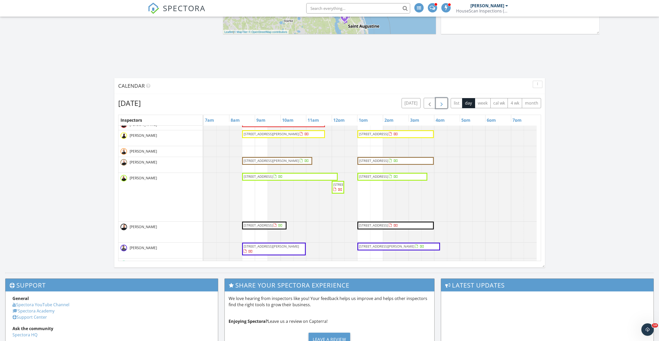
click at [438, 104] on span "button" at bounding box center [441, 103] width 6 height 6
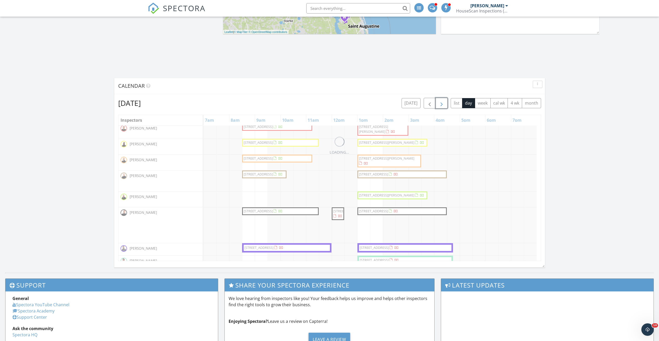
click at [438, 104] on span "button" at bounding box center [441, 103] width 6 height 6
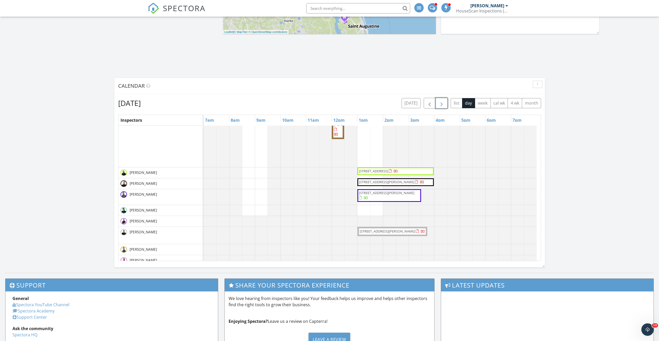
click at [442, 105] on span "button" at bounding box center [441, 103] width 6 height 6
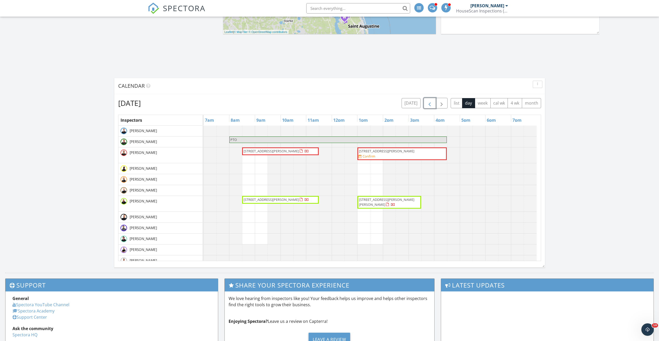
click at [432, 106] on span "button" at bounding box center [429, 103] width 6 height 6
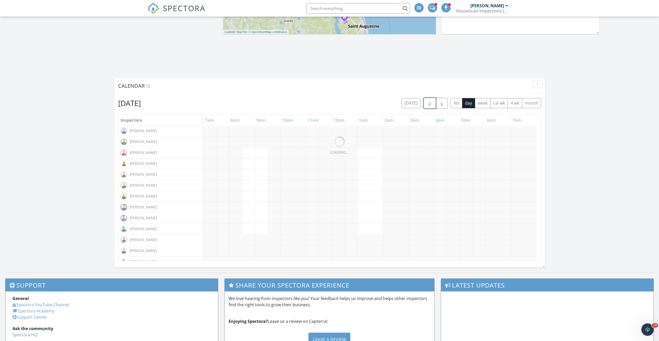
click at [432, 106] on span "button" at bounding box center [429, 103] width 6 height 6
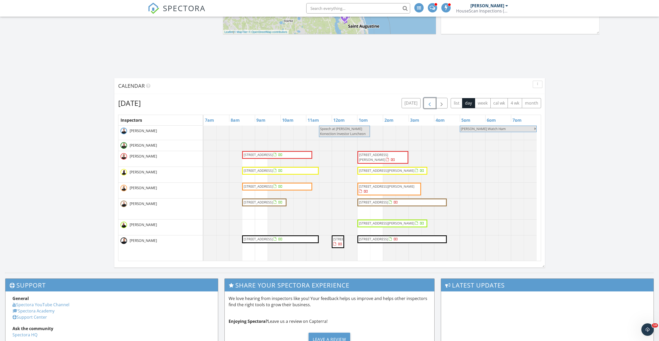
click at [432, 106] on span "button" at bounding box center [429, 103] width 6 height 6
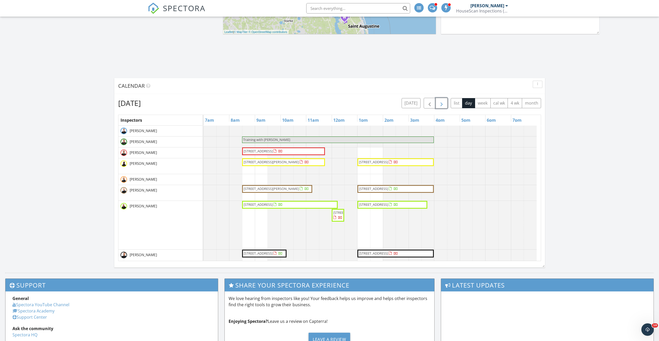
click at [444, 105] on span "button" at bounding box center [441, 103] width 6 height 6
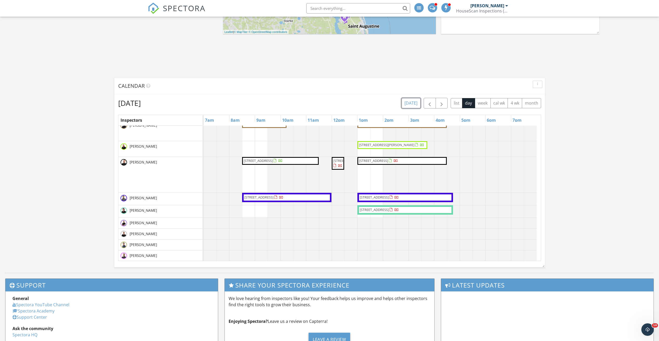
click at [409, 103] on button "today" at bounding box center [410, 103] width 19 height 10
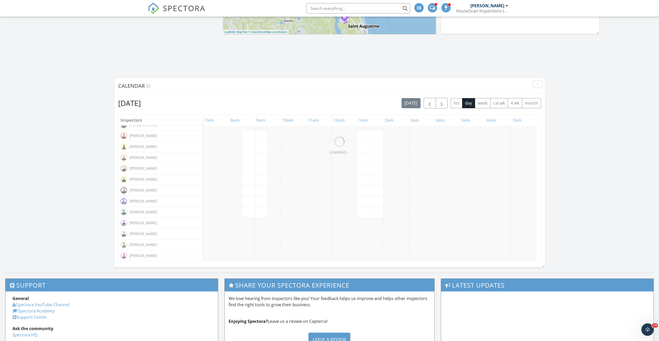
scroll to position [78, 0]
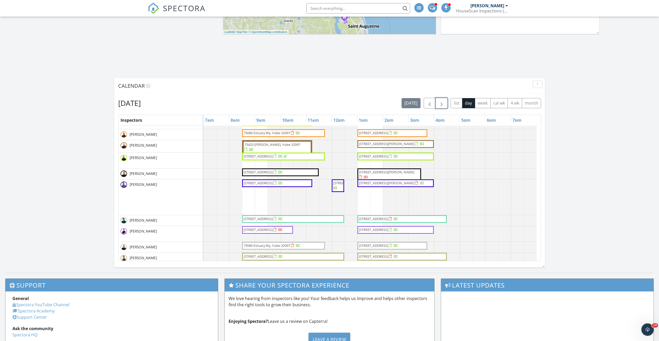
click at [437, 104] on button "button" at bounding box center [441, 103] width 12 height 11
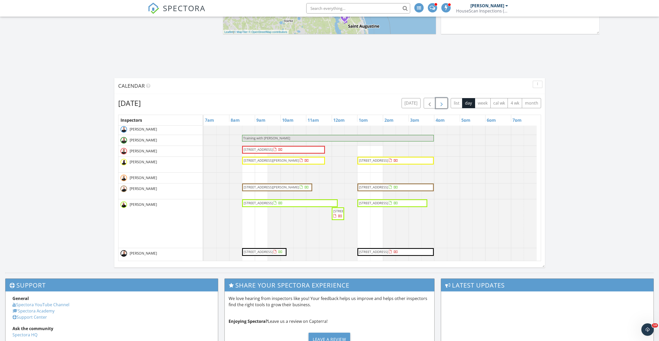
scroll to position [1, 0]
click at [443, 102] on span "button" at bounding box center [441, 103] width 6 height 6
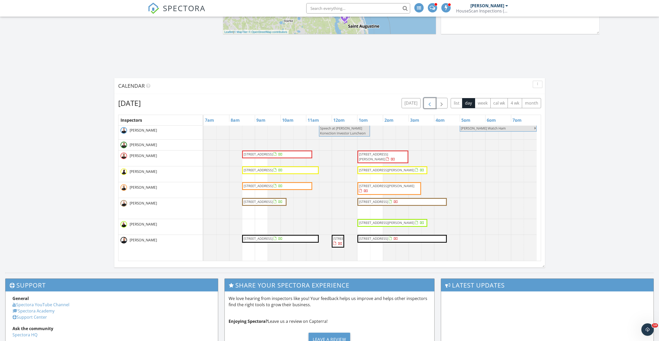
click at [430, 104] on span "button" at bounding box center [429, 103] width 6 height 6
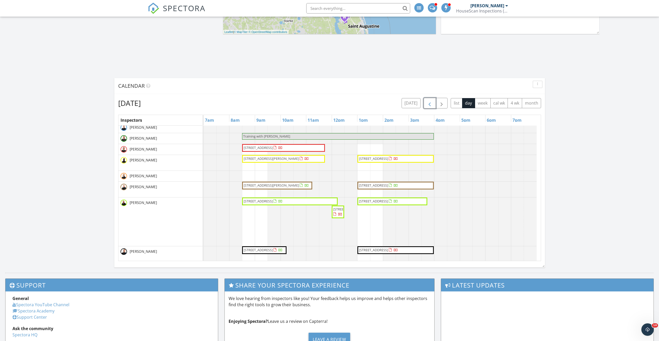
scroll to position [0, 0]
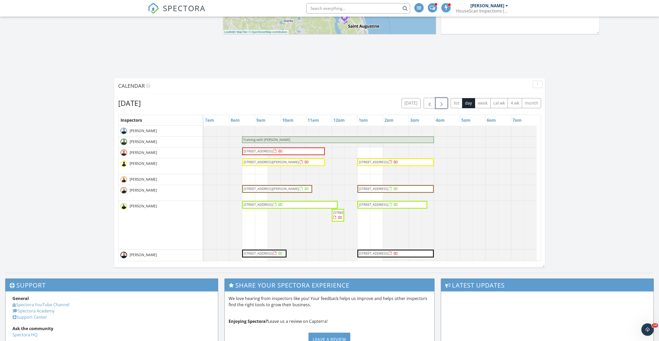
click at [438, 105] on button "button" at bounding box center [441, 103] width 12 height 11
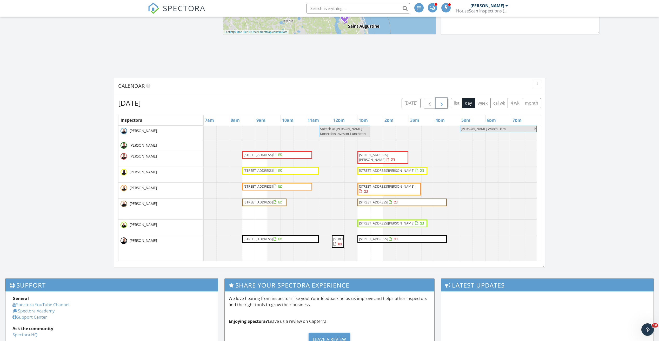
click at [438, 105] on button "button" at bounding box center [441, 103] width 12 height 11
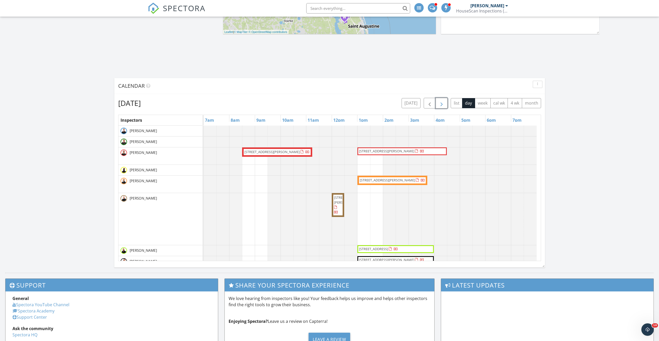
click at [438, 105] on button "button" at bounding box center [441, 103] width 12 height 11
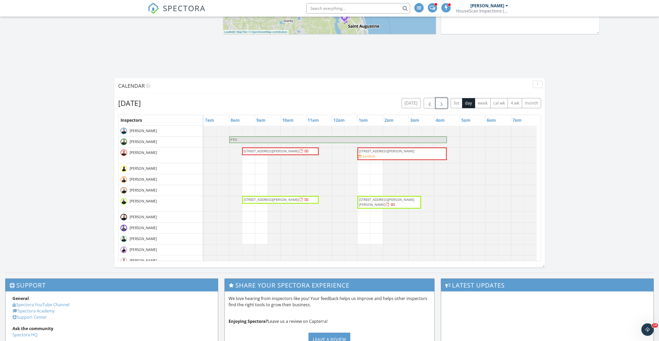
click at [438, 105] on button "button" at bounding box center [441, 103] width 12 height 11
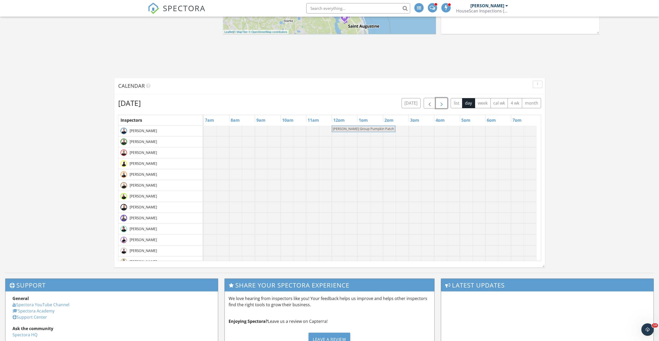
click at [438, 105] on button "button" at bounding box center [441, 103] width 12 height 11
click at [413, 104] on button "today" at bounding box center [410, 103] width 19 height 10
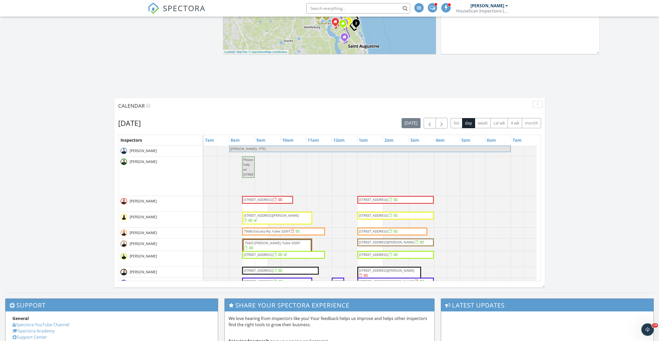
scroll to position [26, 0]
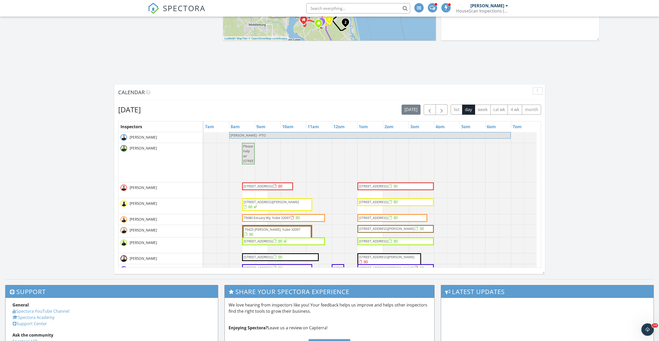
scroll to position [130, 0]
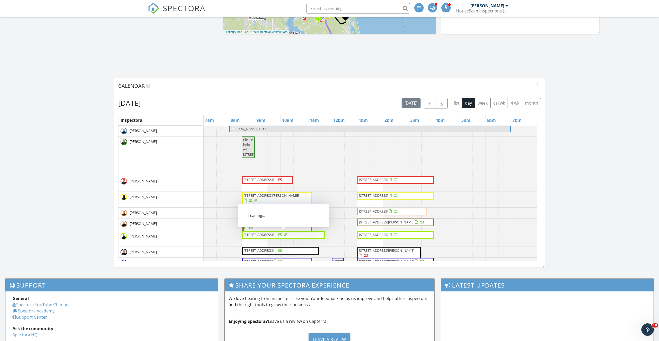
click at [273, 237] on span "[STREET_ADDRESS]" at bounding box center [258, 234] width 29 height 5
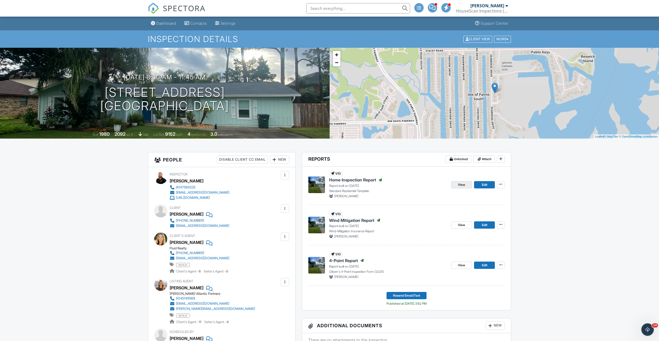
click at [461, 189] on div "View Edit" at bounding box center [477, 185] width 53 height 28
click at [461, 188] on link "View" at bounding box center [461, 184] width 21 height 7
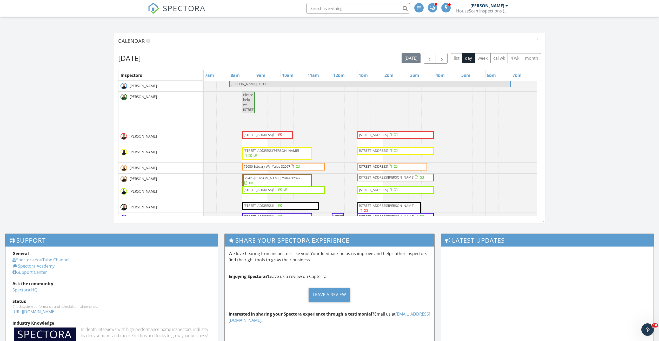
scroll to position [182, 0]
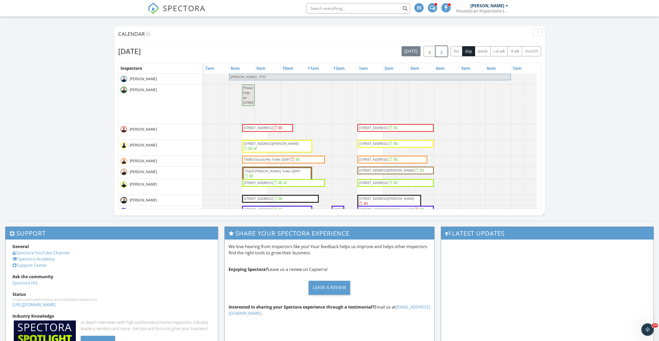
click at [441, 56] on button "button" at bounding box center [441, 51] width 12 height 11
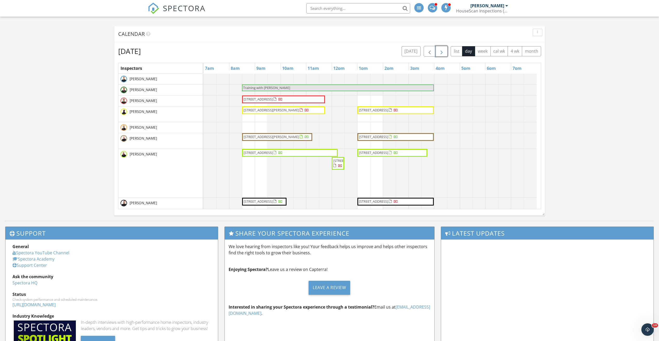
click at [333, 169] on div at bounding box center [332, 163] width 2 height 11
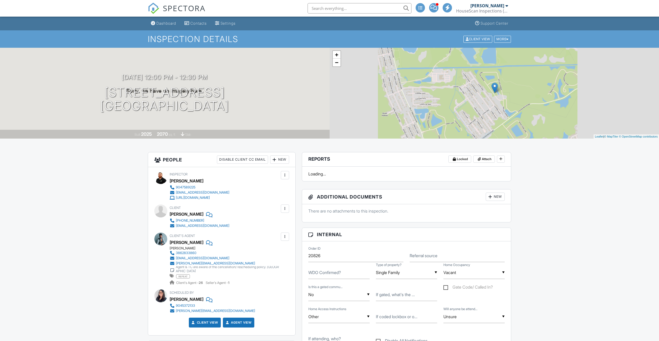
click at [336, 66] on link "−" at bounding box center [337, 63] width 8 height 8
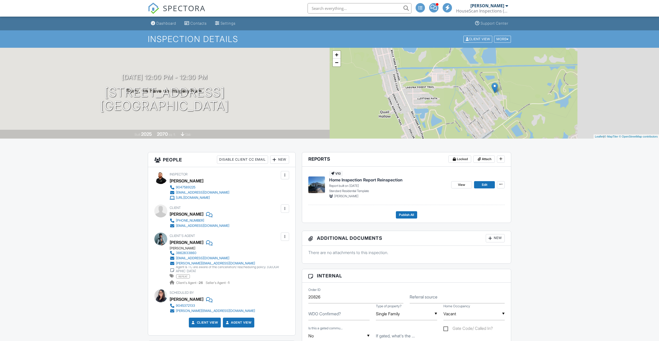
click at [336, 66] on link "−" at bounding box center [337, 63] width 8 height 8
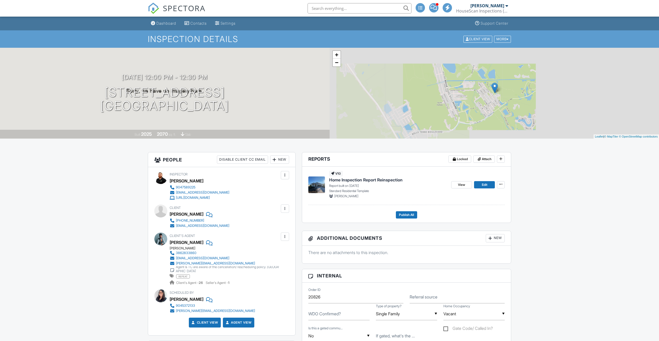
click at [336, 66] on link "−" at bounding box center [337, 63] width 8 height 8
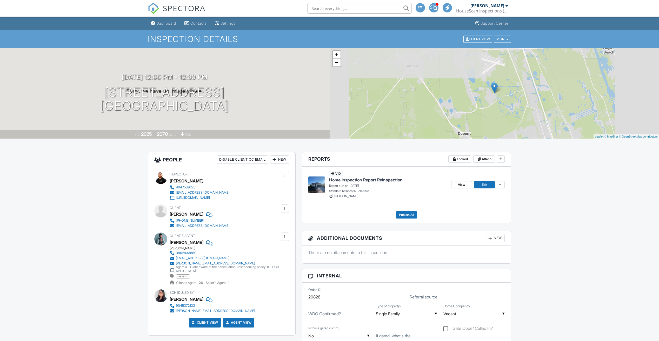
click at [336, 66] on link "−" at bounding box center [337, 63] width 8 height 8
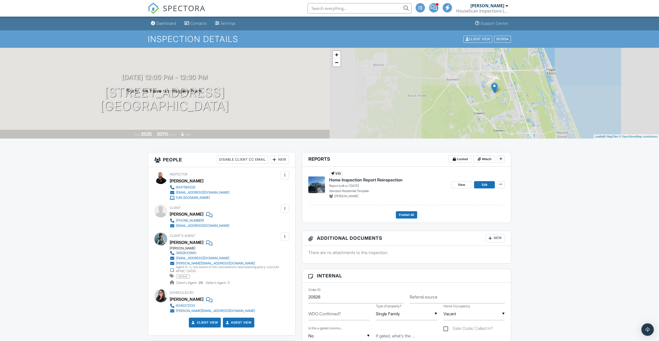
click at [336, 66] on link "−" at bounding box center [337, 63] width 8 height 8
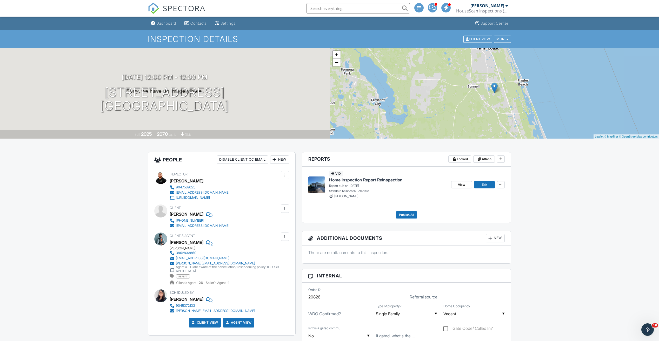
click at [336, 66] on link "−" at bounding box center [337, 63] width 8 height 8
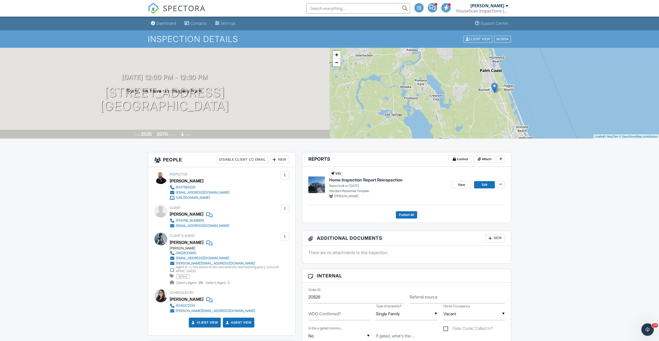
click at [336, 66] on link "−" at bounding box center [337, 63] width 8 height 8
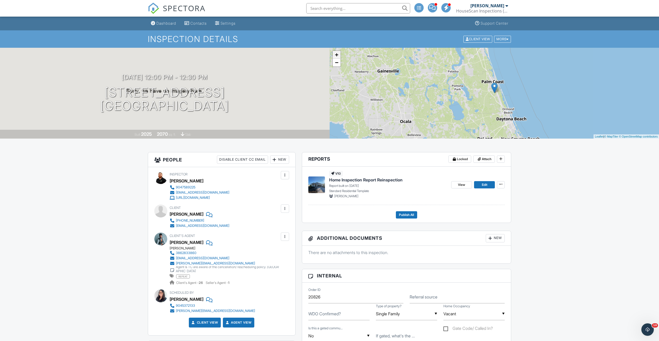
click at [335, 56] on link "+" at bounding box center [337, 55] width 8 height 8
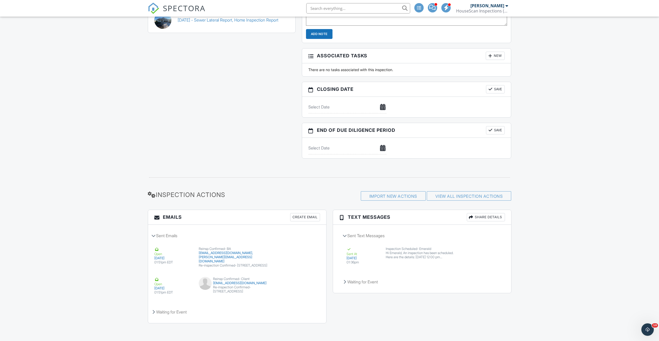
scroll to position [492, 0]
